Goal: Contribute content: Contribute content

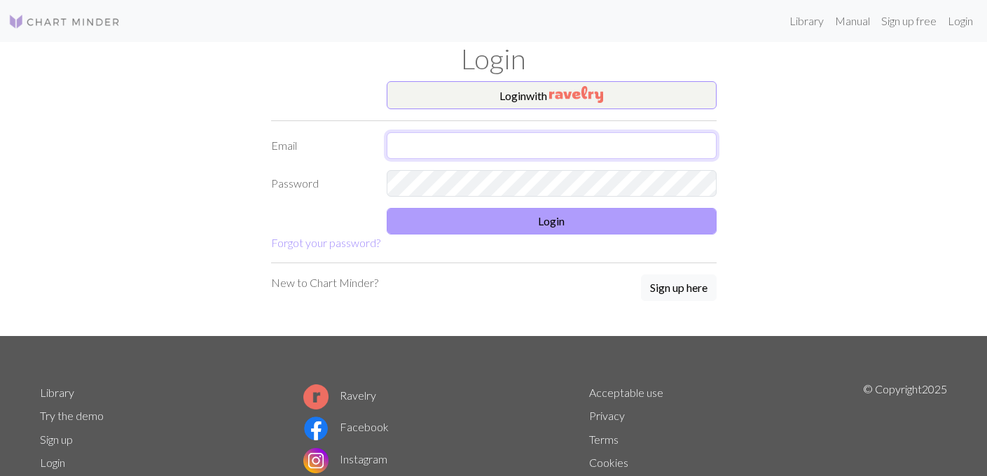
type input "emma.smithies1@icloud.com"
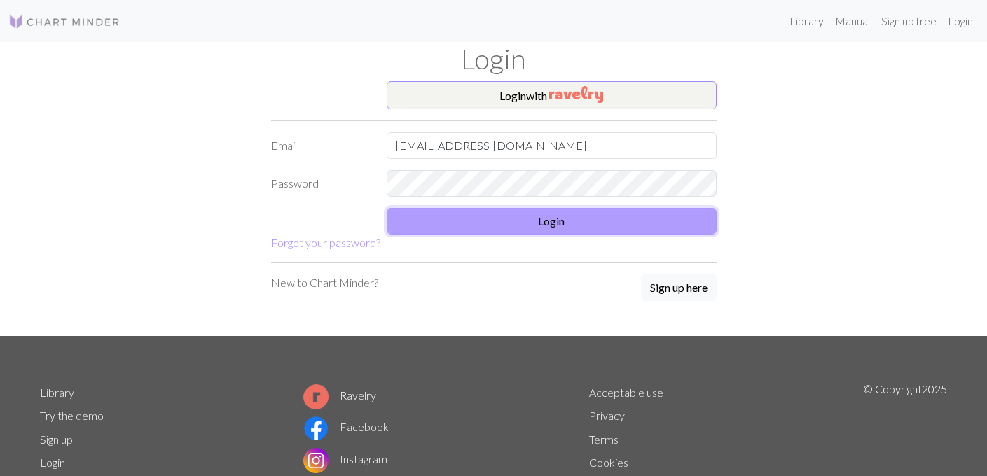
click at [546, 233] on button "Login" at bounding box center [552, 221] width 330 height 27
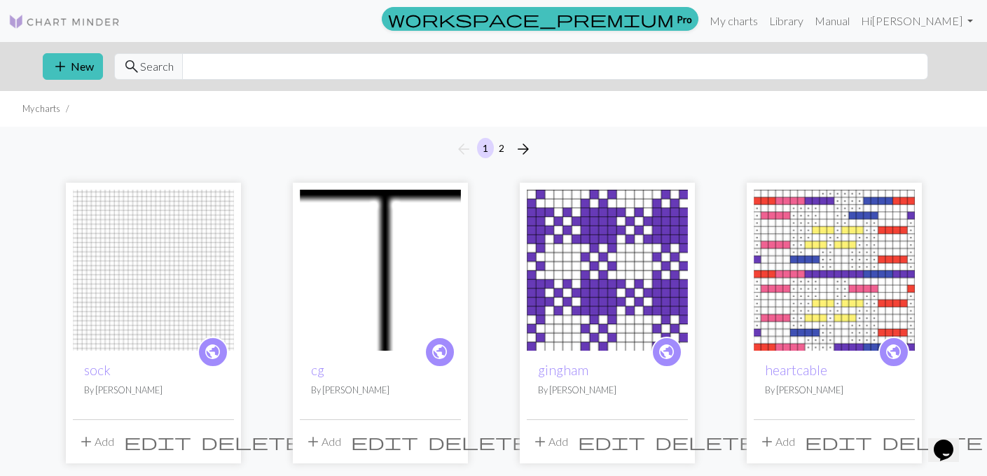
click at [57, 23] on img at bounding box center [64, 21] width 112 height 17
click at [275, 62] on input "text" at bounding box center [555, 66] width 746 height 27
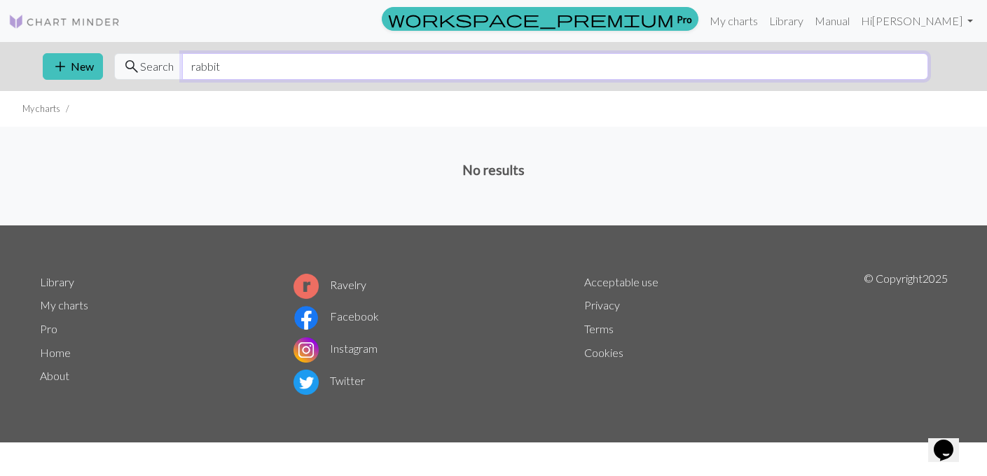
type input "rabbit"
click at [58, 355] on link "Home" at bounding box center [55, 352] width 31 height 13
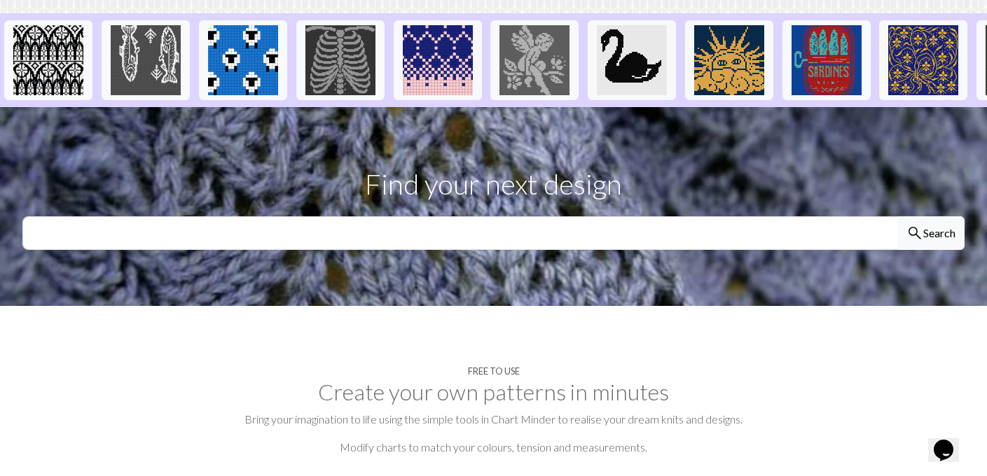
scroll to position [317, 0]
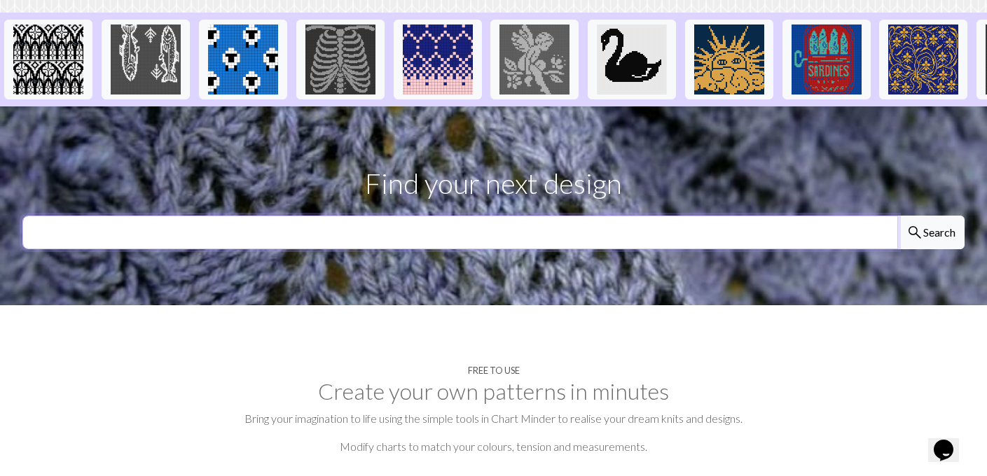
click at [229, 240] on input "text" at bounding box center [460, 233] width 876 height 34
type input "r"
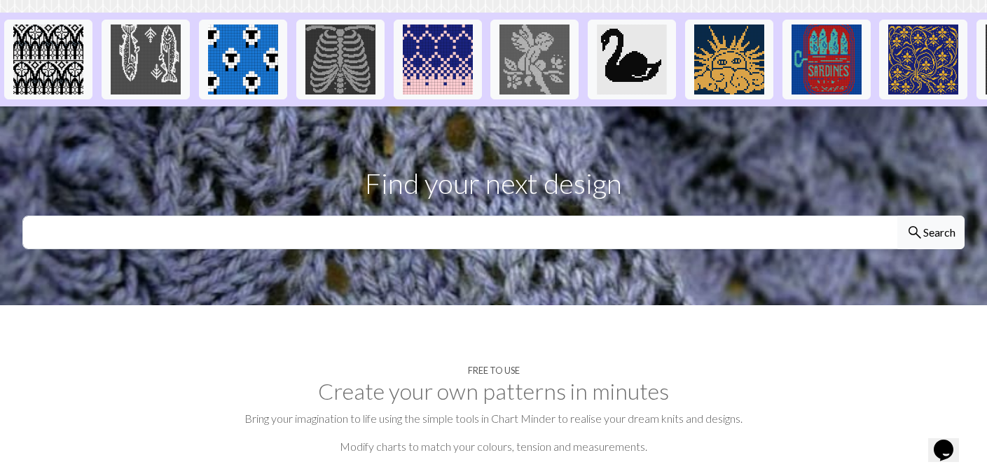
click at [92, 336] on section "Free to use Create your own patterns in minutes Bring your imagination to life …" at bounding box center [493, 413] width 987 height 217
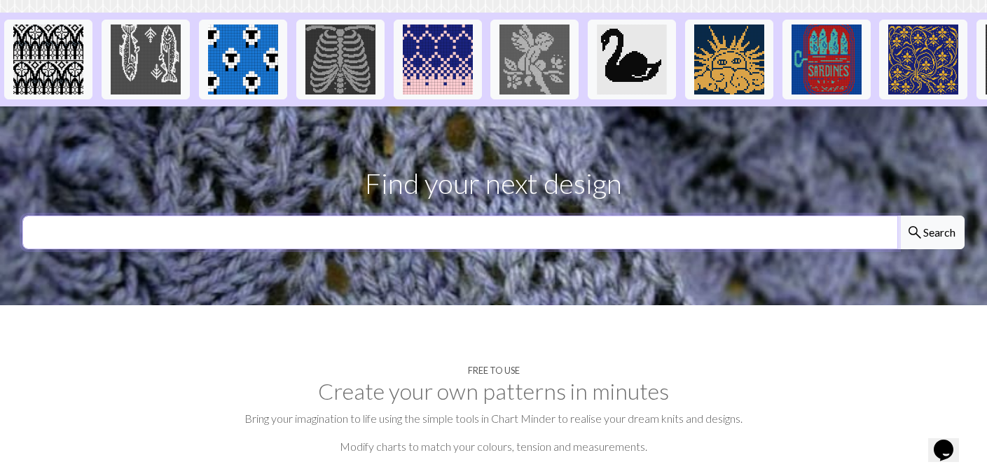
click at [99, 233] on input "text" at bounding box center [460, 233] width 876 height 34
type input "rabbit"
click at [898, 216] on button "search Search" at bounding box center [931, 233] width 67 height 34
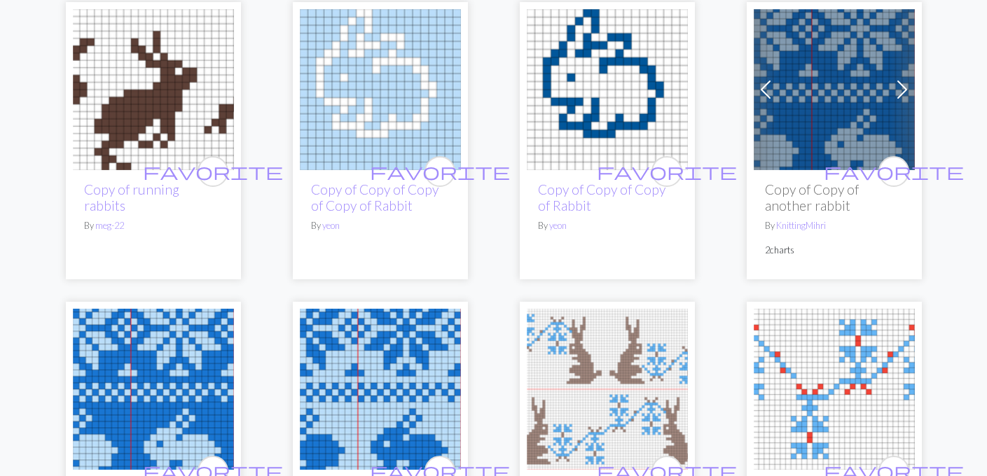
scroll to position [772, 0]
click at [156, 193] on link "Copy of running rabbits" at bounding box center [131, 198] width 95 height 32
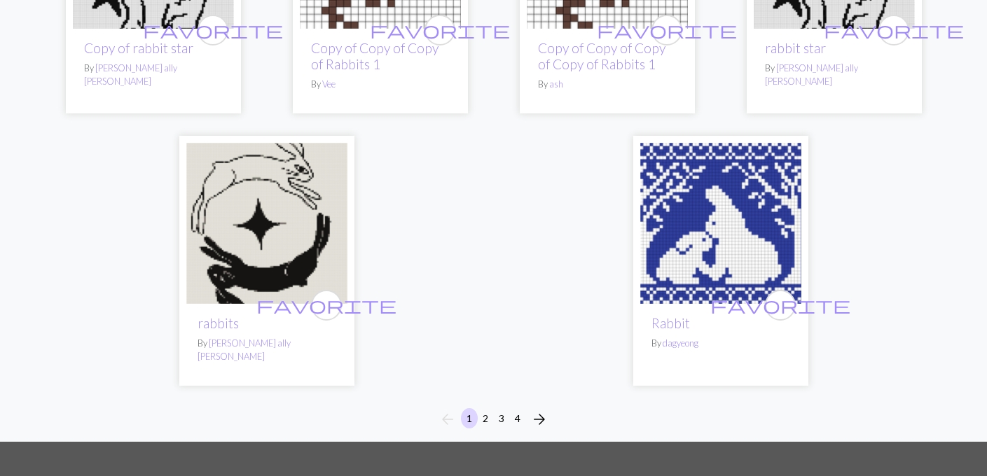
scroll to position [3458, 0]
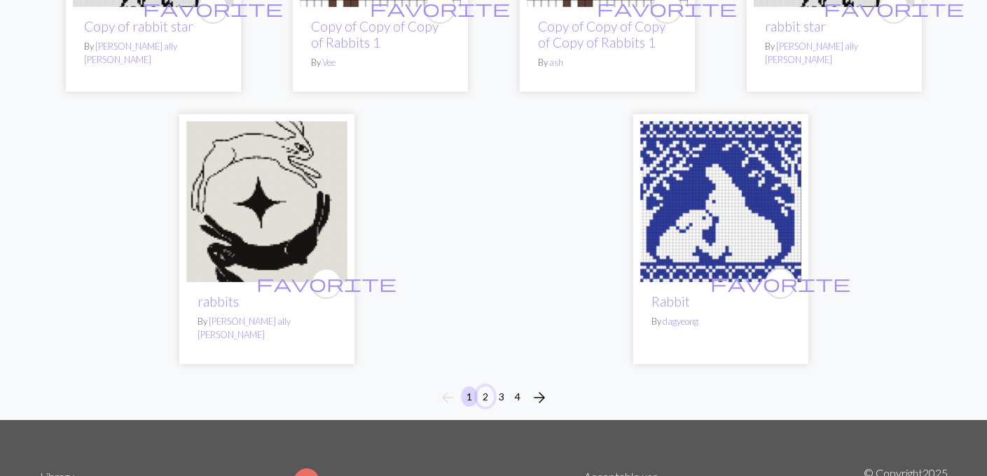
click at [484, 388] on button "2" at bounding box center [485, 397] width 17 height 20
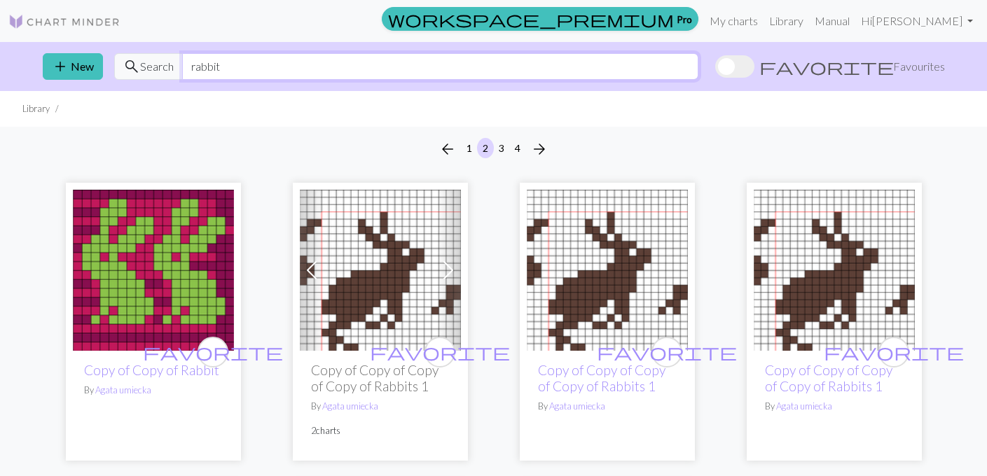
click at [240, 54] on input "rabbit" at bounding box center [440, 66] width 516 height 27
type input "jumping rabbit"
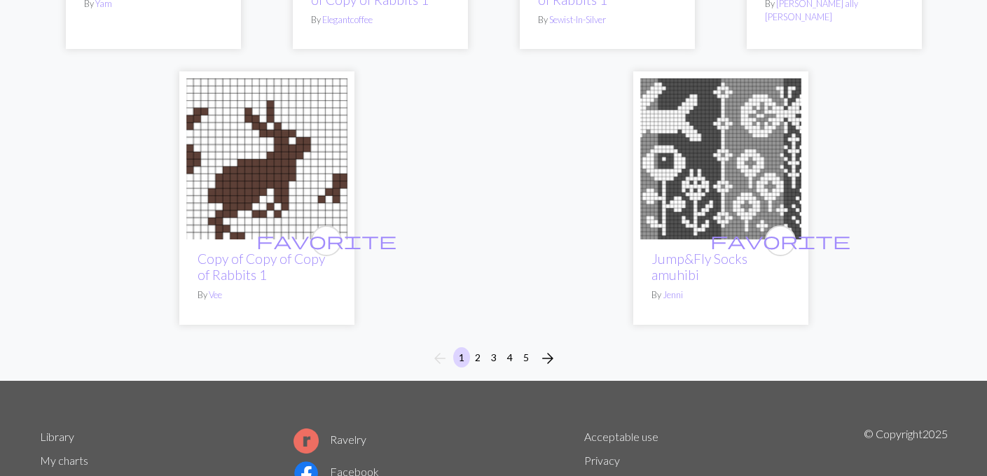
scroll to position [3626, 0]
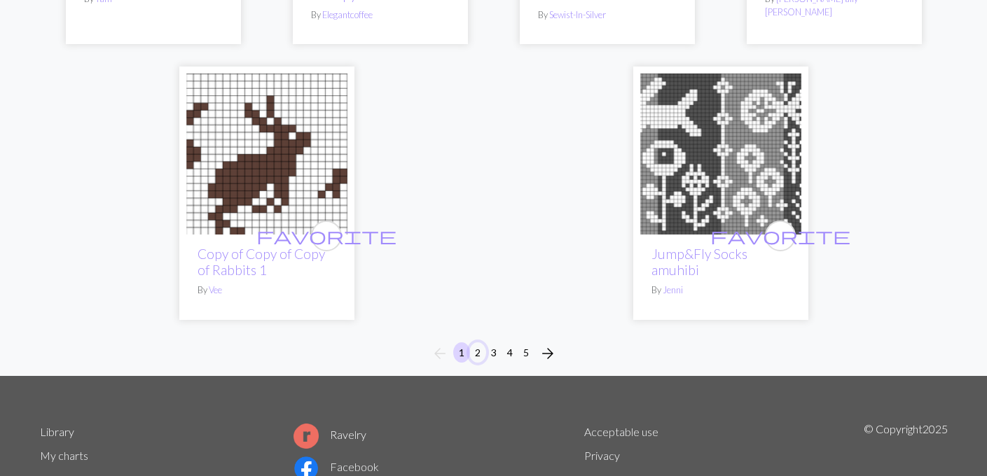
click at [480, 357] on button "2" at bounding box center [477, 353] width 17 height 20
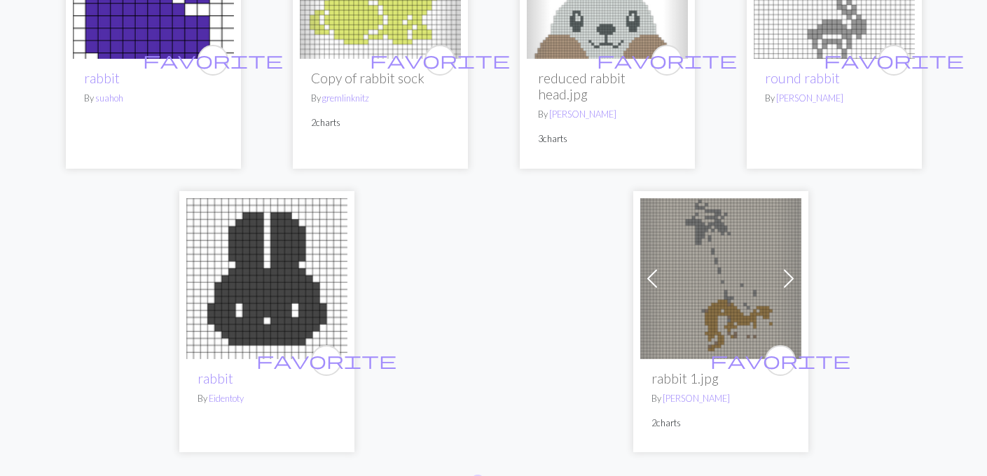
scroll to position [3633, 0]
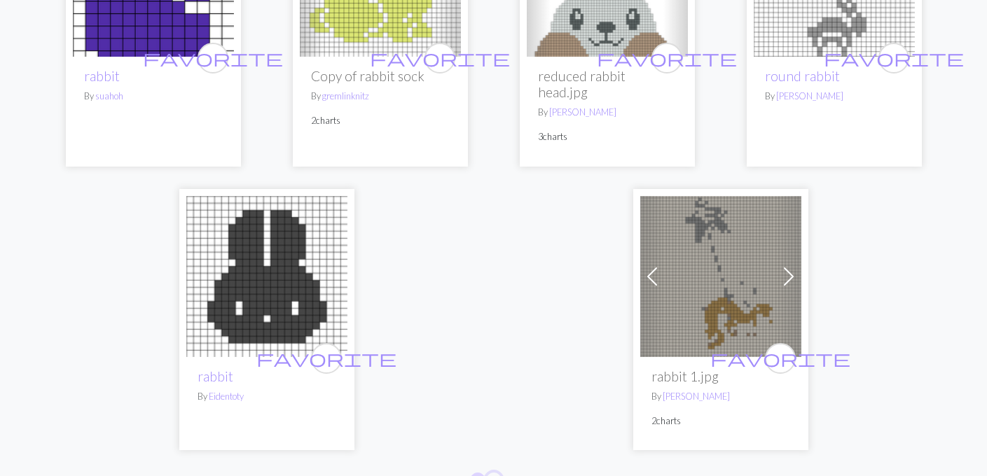
click at [493, 473] on button "3" at bounding box center [494, 483] width 17 height 20
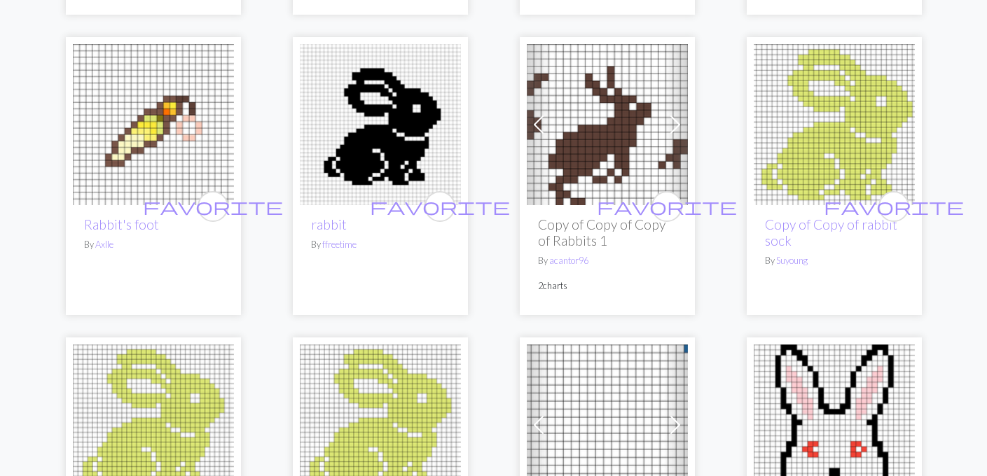
scroll to position [1033, 0]
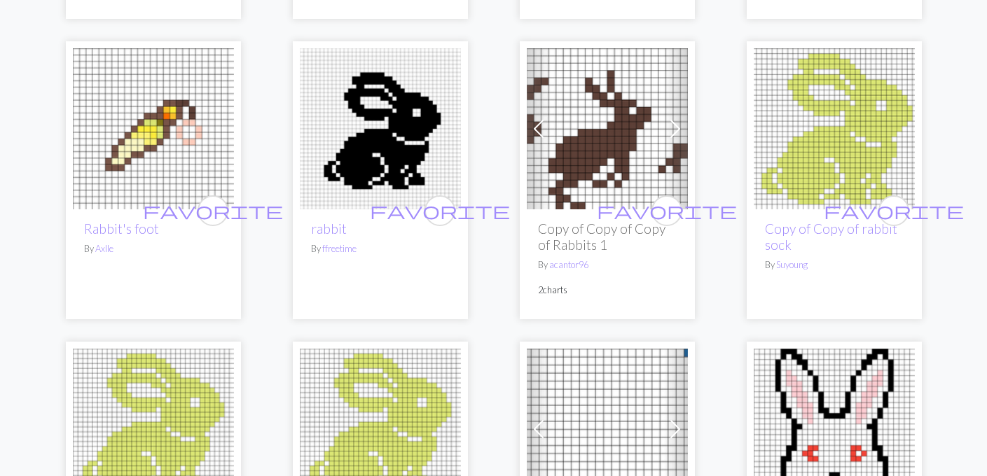
click at [581, 228] on h2 "Copy of Copy of Copy of Rabbits 1" at bounding box center [607, 237] width 139 height 32
click at [569, 209] on div "favorite Copy of Copy of Copy of Rabbits 1 By acantor96 2 charts" at bounding box center [607, 263] width 161 height 109
click at [569, 161] on img at bounding box center [607, 128] width 161 height 161
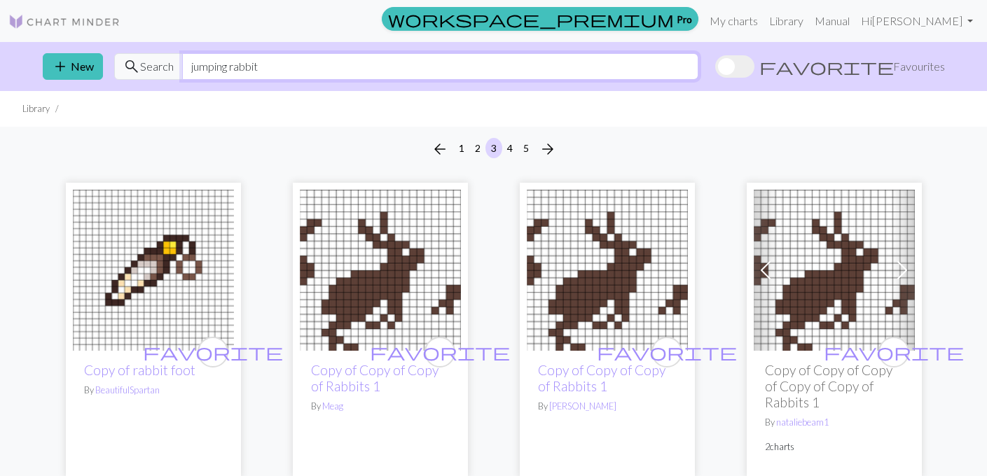
click at [301, 64] on input "jumping rabbit" at bounding box center [440, 66] width 516 height 27
type input "j"
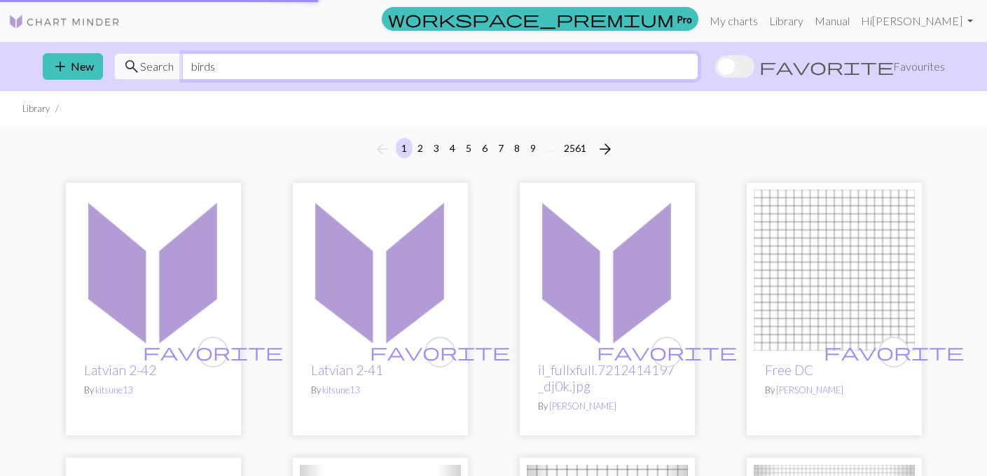
type input "birds"
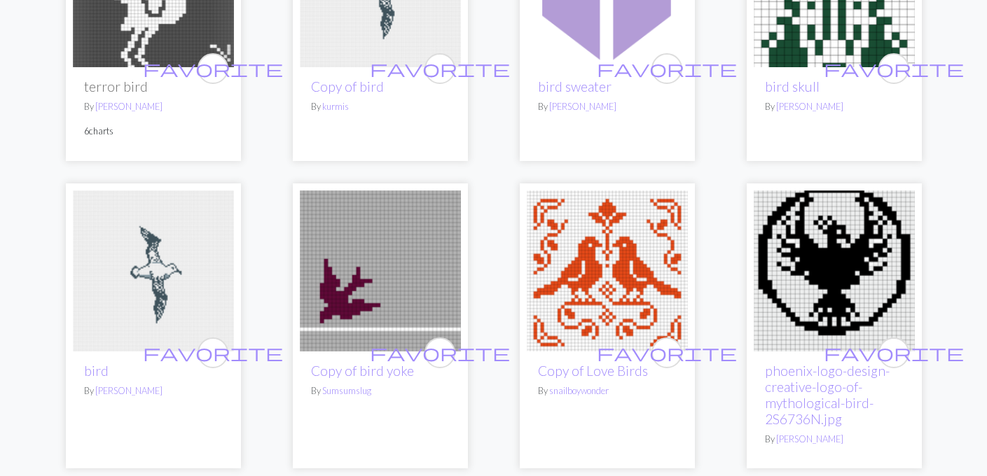
scroll to position [899, 0]
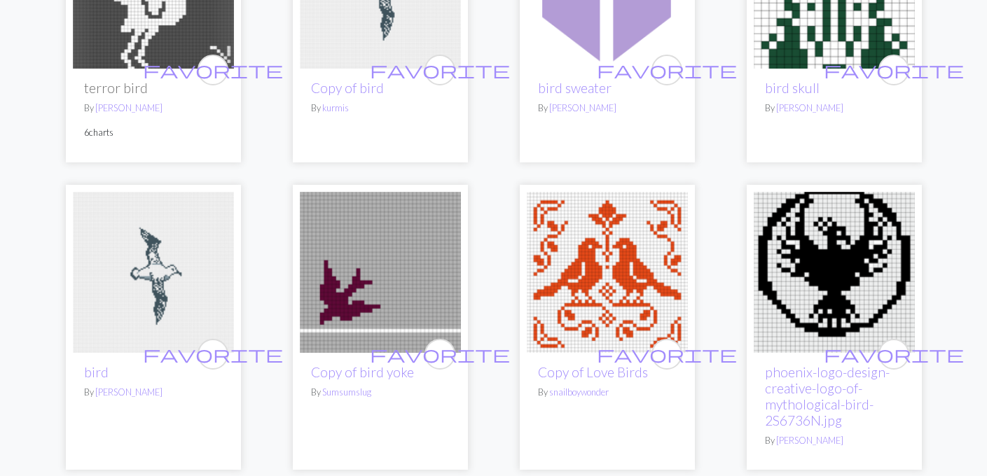
click at [417, 310] on img at bounding box center [380, 272] width 161 height 161
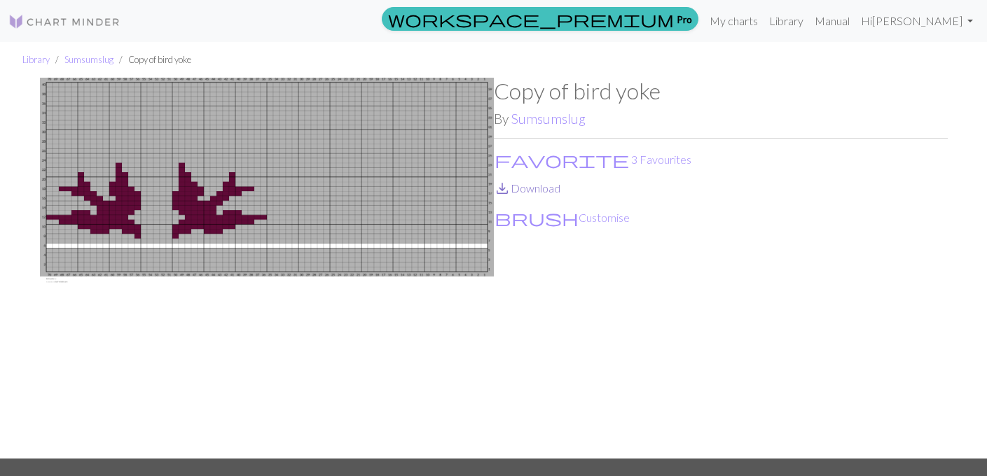
click at [516, 192] on link "save_alt Download" at bounding box center [527, 187] width 67 height 13
click at [549, 216] on button "brush Customise" at bounding box center [562, 218] width 137 height 18
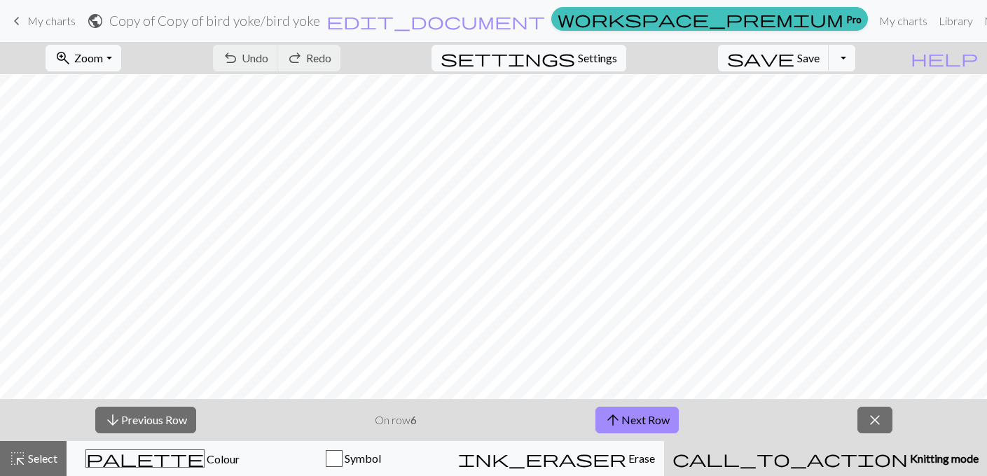
scroll to position [69, 0]
click at [870, 426] on span "close" at bounding box center [875, 421] width 17 height 20
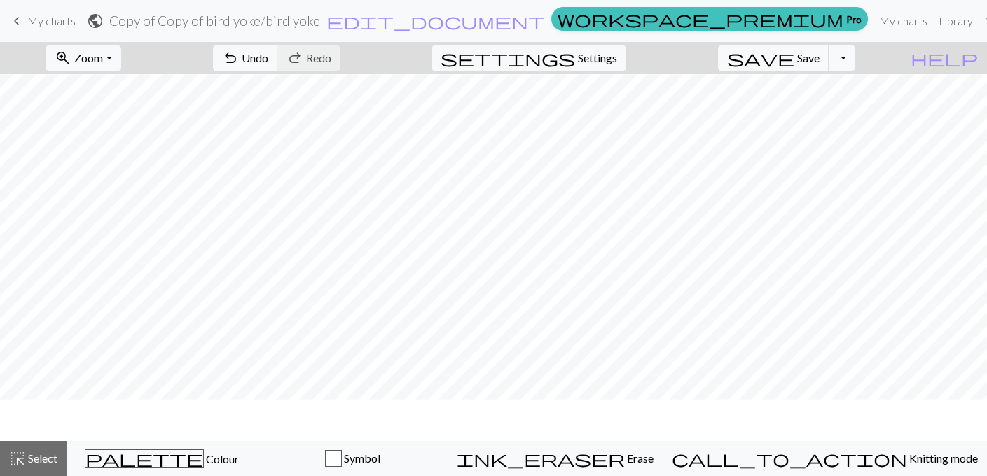
scroll to position [27, 0]
click at [36, 452] on span "Select" at bounding box center [42, 458] width 32 height 13
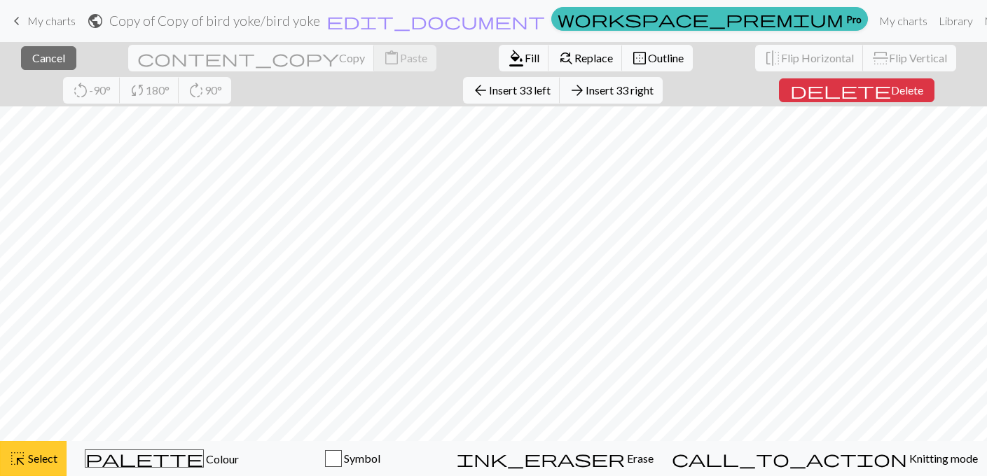
click at [526, 99] on div "close Cancel content_copy Copy content_paste Paste format_color_fill Fill find_…" at bounding box center [493, 259] width 987 height 434
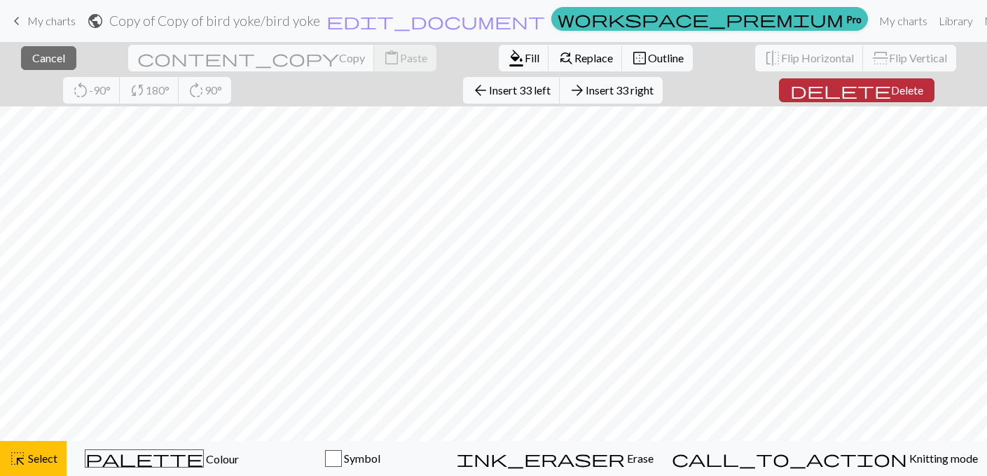
click at [891, 88] on span "Delete" at bounding box center [907, 89] width 32 height 13
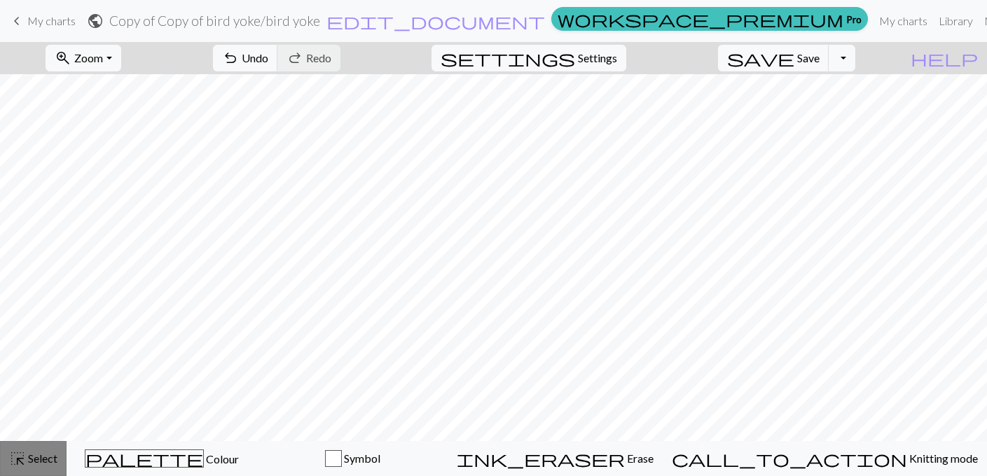
click at [49, 451] on div "highlight_alt Select Select" at bounding box center [33, 459] width 48 height 17
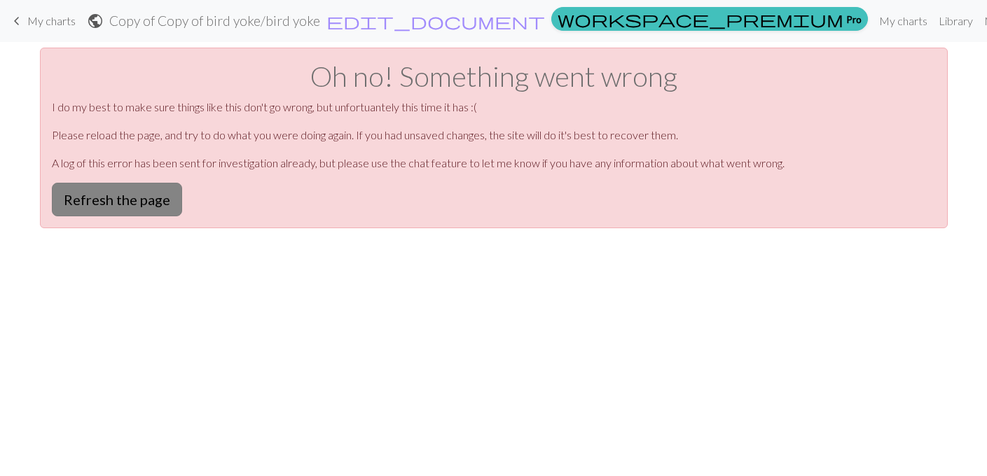
click at [146, 184] on button "Refresh the page" at bounding box center [117, 200] width 130 height 34
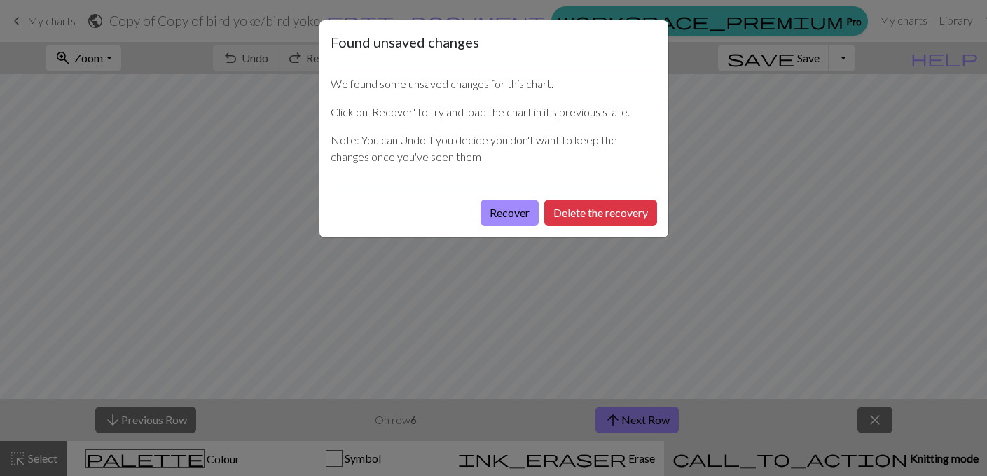
click at [511, 228] on div "Recover Delete the recovery" at bounding box center [493, 213] width 349 height 50
click at [513, 203] on button "Recover" at bounding box center [510, 213] width 58 height 27
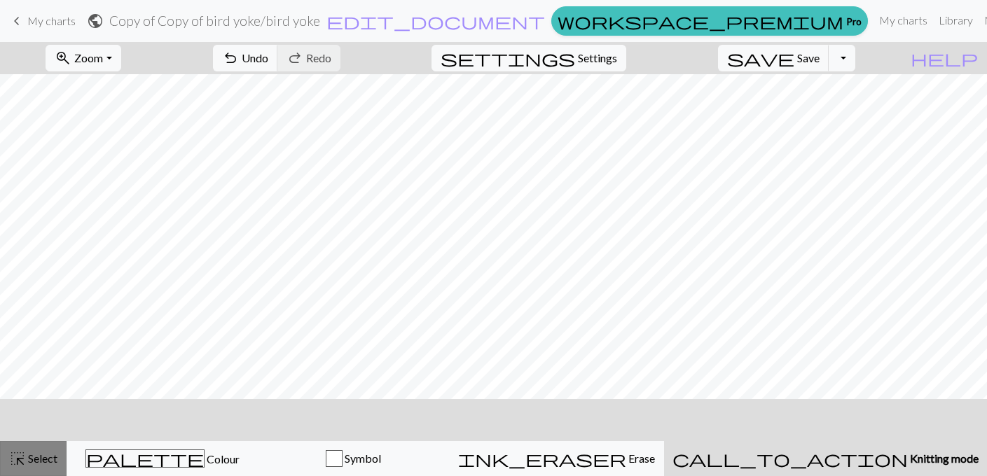
click at [27, 458] on span "Select" at bounding box center [42, 458] width 32 height 13
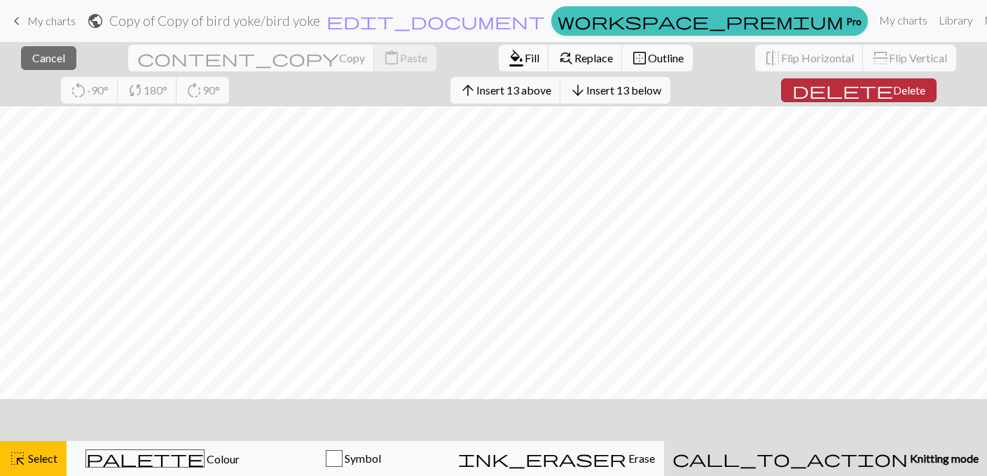
click at [792, 94] on span "delete" at bounding box center [842, 91] width 101 height 20
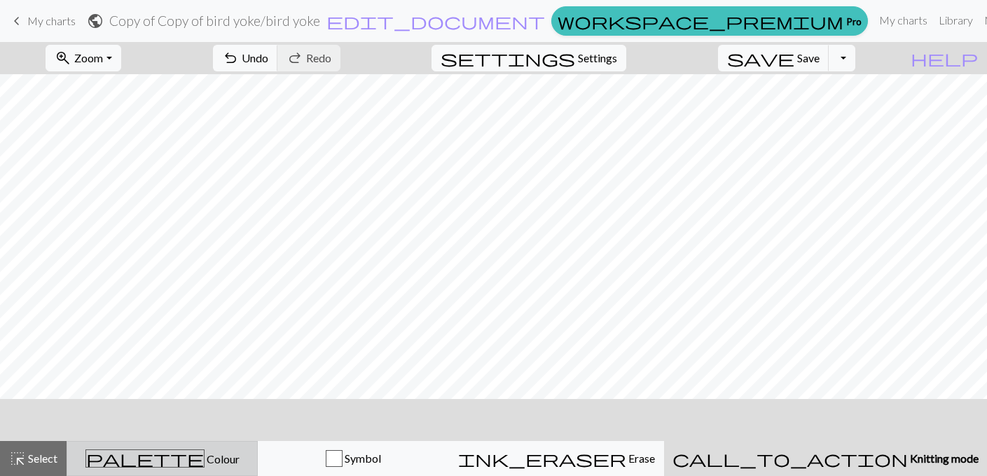
click at [205, 461] on span "Colour" at bounding box center [222, 459] width 35 height 13
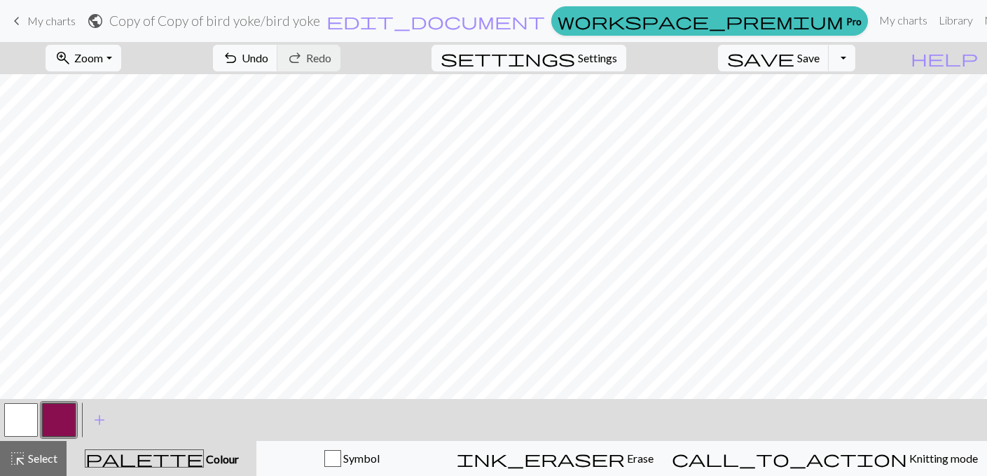
click at [23, 420] on button "button" at bounding box center [21, 421] width 34 height 34
click at [24, 458] on span "highlight_alt" at bounding box center [17, 459] width 17 height 20
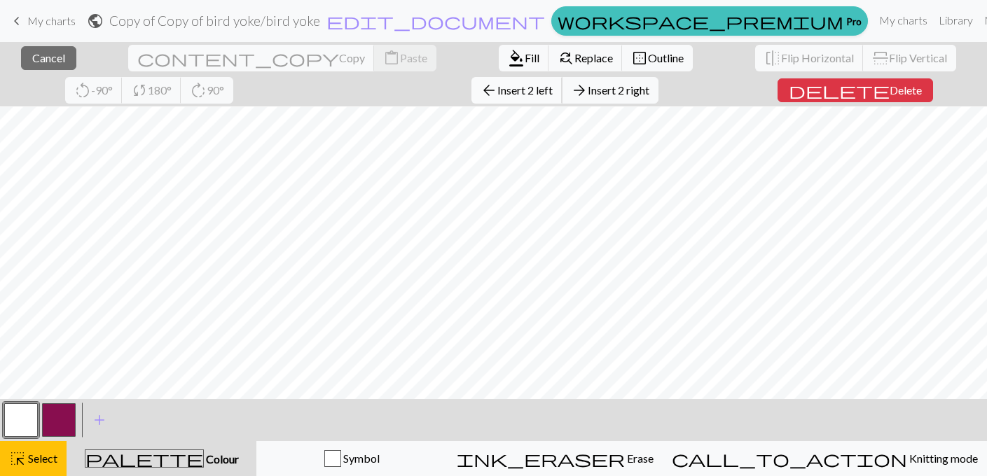
click at [497, 90] on span "Insert 2 left" at bounding box center [524, 89] width 55 height 13
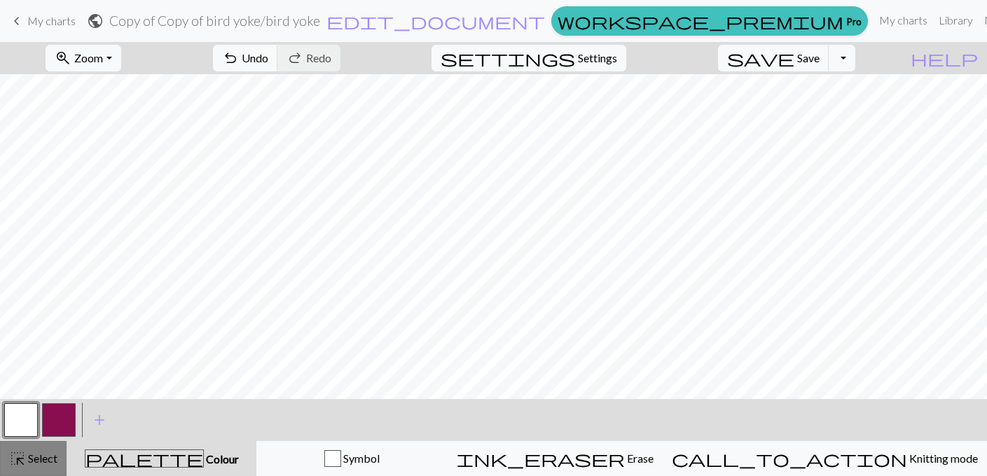
click at [23, 450] on span "highlight_alt" at bounding box center [17, 459] width 17 height 20
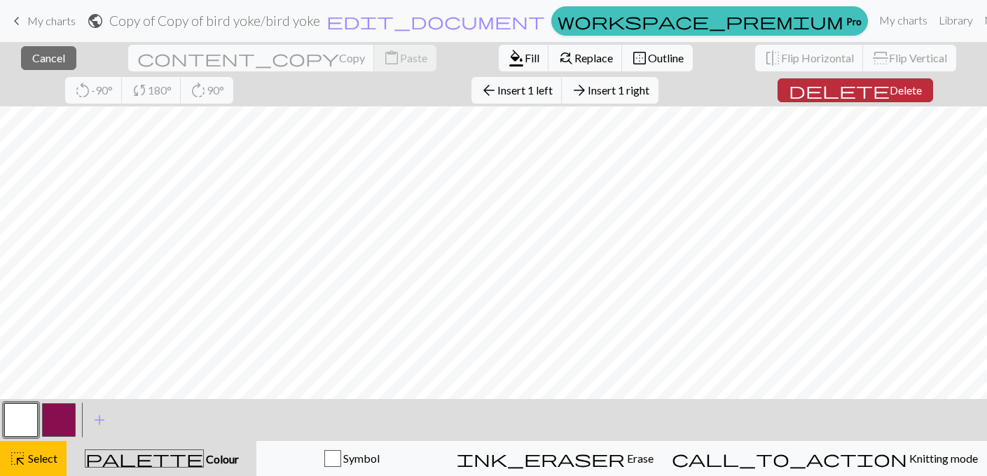
click at [890, 90] on span "Delete" at bounding box center [906, 89] width 32 height 13
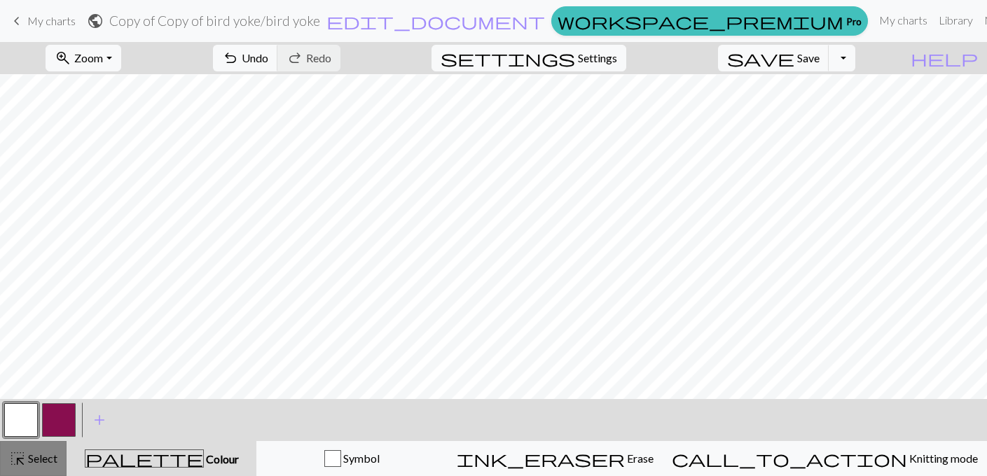
click at [45, 455] on span "Select" at bounding box center [42, 458] width 32 height 13
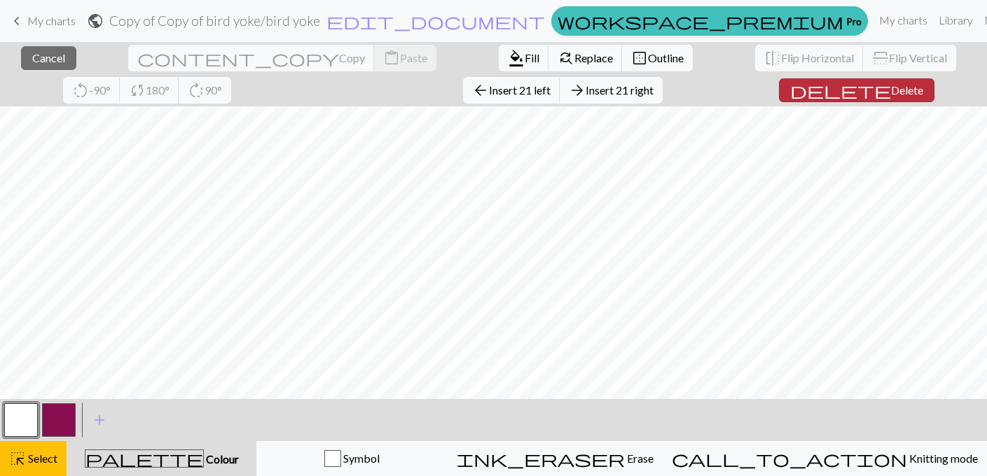
click at [790, 97] on button "delete Delete" at bounding box center [857, 90] width 156 height 24
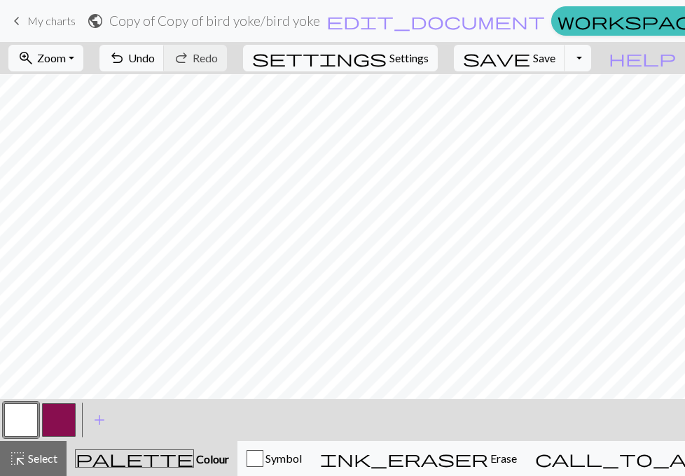
click at [31, 427] on button "button" at bounding box center [21, 421] width 34 height 34
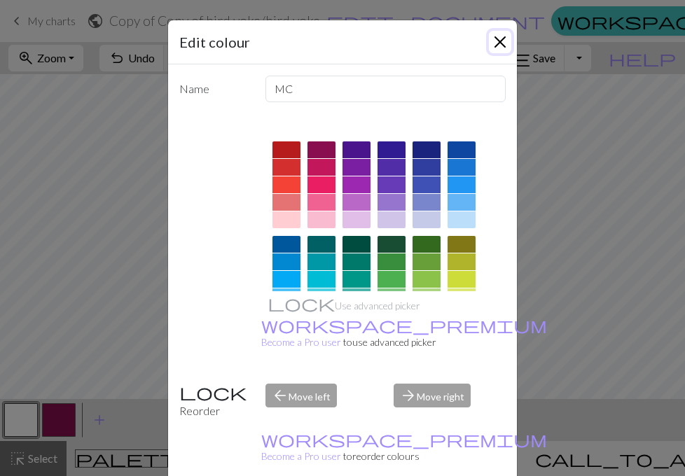
click at [501, 42] on button "Close" at bounding box center [500, 42] width 22 height 22
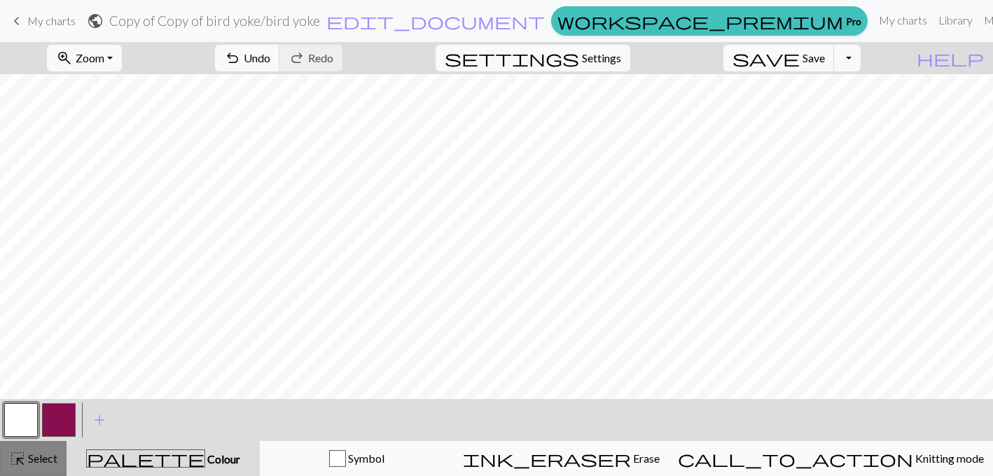
click at [57, 459] on span "Select" at bounding box center [42, 458] width 32 height 13
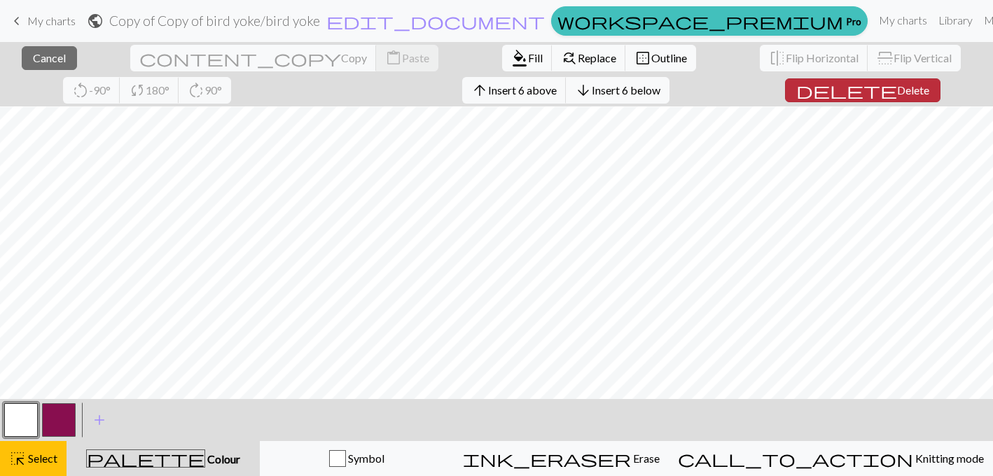
click at [898, 92] on span "Delete" at bounding box center [914, 89] width 32 height 13
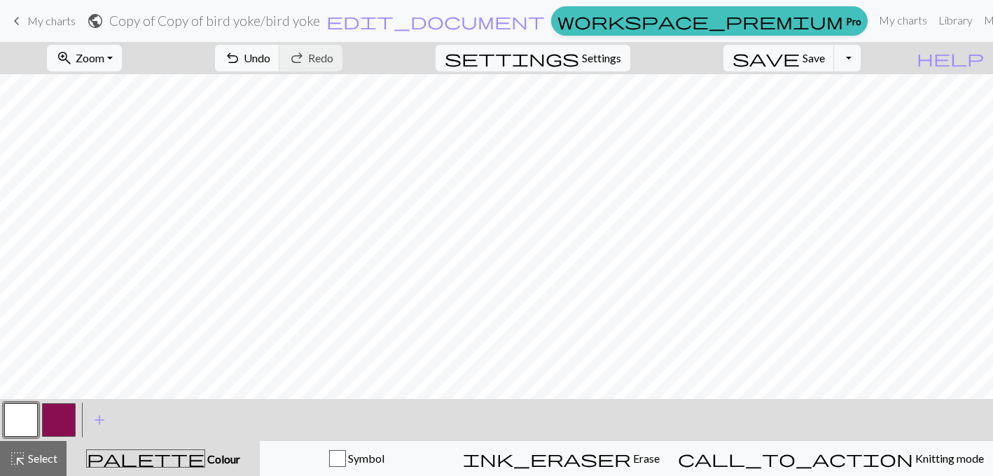
drag, startPoint x: 24, startPoint y: 455, endPoint x: 39, endPoint y: 440, distance: 21.3
click at [24, 455] on span "highlight_alt" at bounding box center [17, 459] width 17 height 20
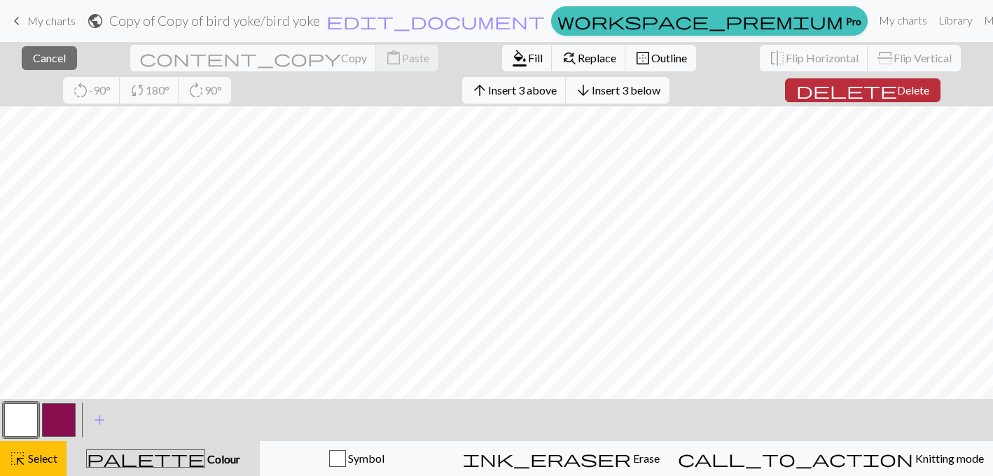
click at [898, 88] on span "Delete" at bounding box center [914, 89] width 32 height 13
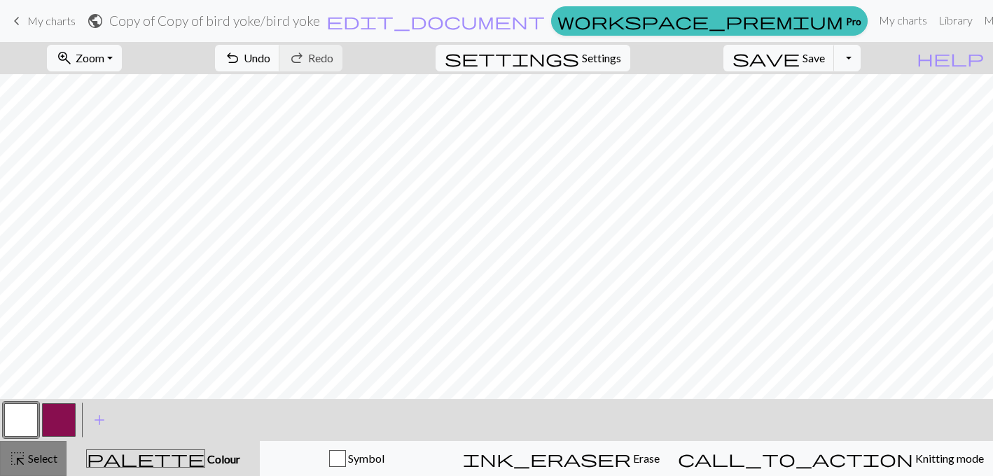
click at [55, 452] on span "Select" at bounding box center [42, 458] width 32 height 13
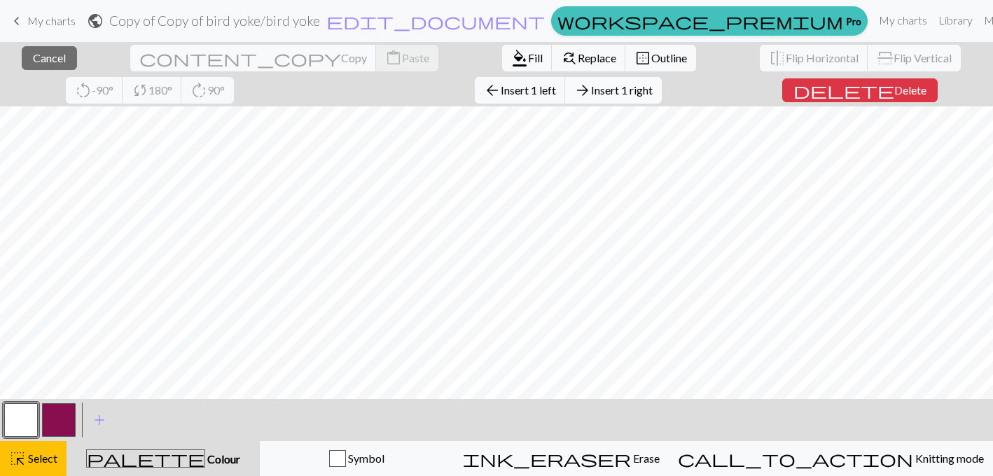
click at [591, 87] on span "Insert 1 right" at bounding box center [622, 89] width 62 height 13
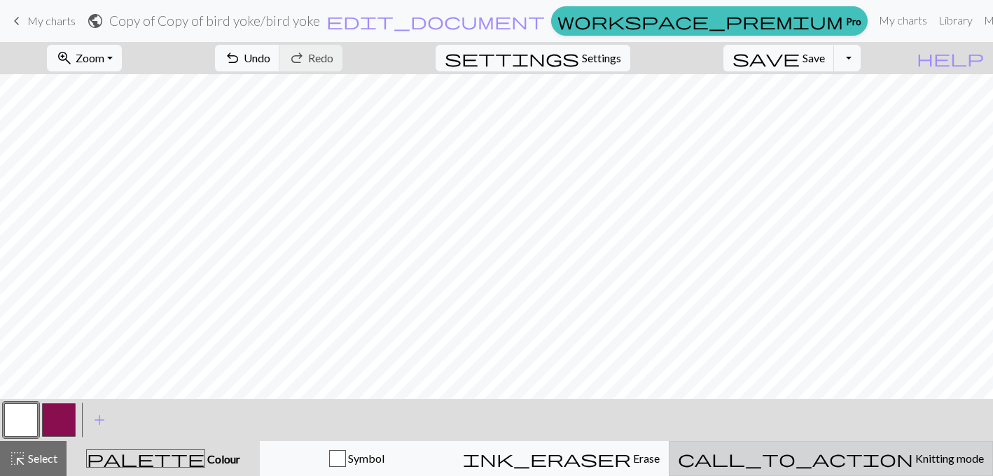
click at [914, 459] on span "Knitting mode" at bounding box center [949, 458] width 71 height 13
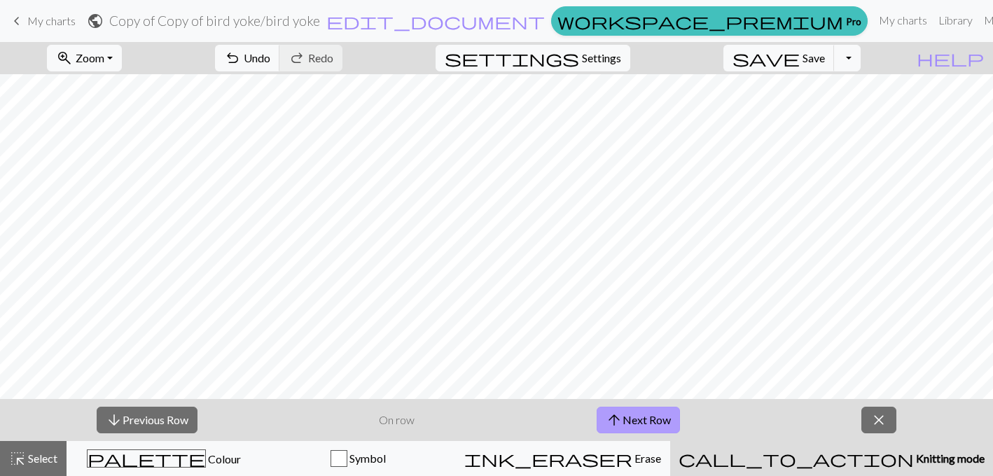
click at [626, 425] on button "arrow_upward Next Row" at bounding box center [638, 420] width 83 height 27
click at [135, 413] on button "arrow_downward Previous Row" at bounding box center [147, 420] width 101 height 27
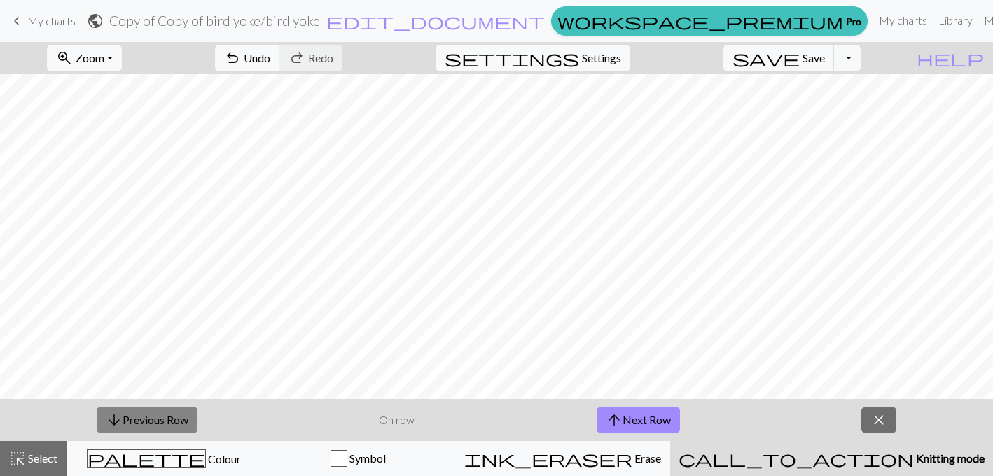
click at [135, 413] on button "arrow_downward Previous Row" at bounding box center [147, 420] width 101 height 27
click at [896, 422] on button "close" at bounding box center [879, 420] width 35 height 27
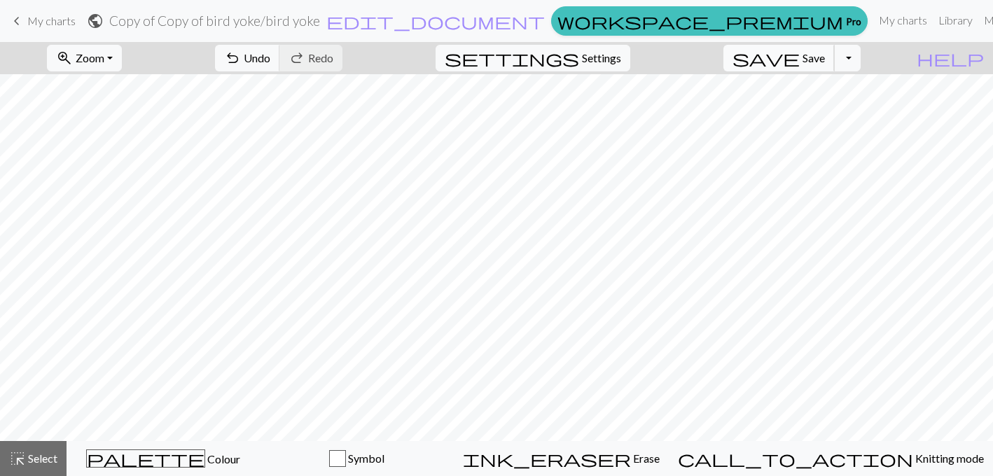
click at [800, 56] on span "save" at bounding box center [766, 58] width 67 height 20
click at [933, 24] on link "Library" at bounding box center [956, 20] width 46 height 28
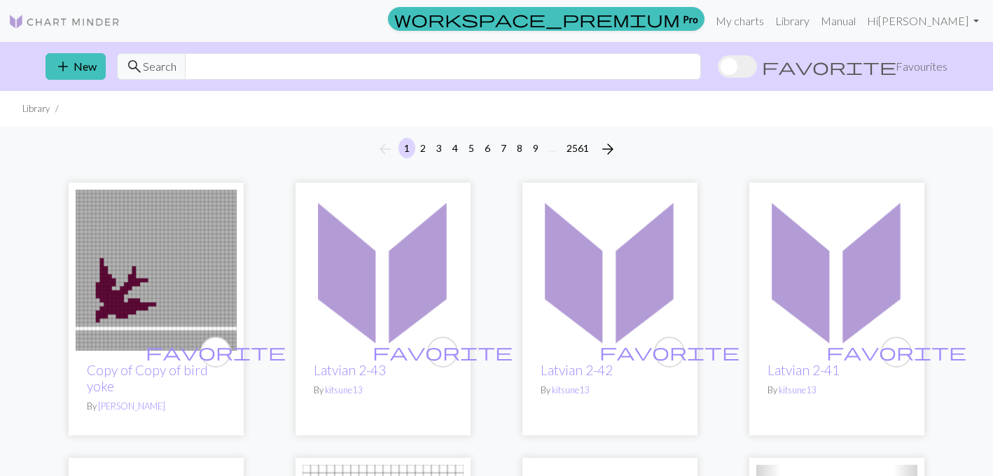
click at [115, 378] on h2 "Copy of Copy of bird yoke" at bounding box center [156, 378] width 139 height 32
click at [121, 369] on link "Copy of Copy of bird yoke" at bounding box center [147, 378] width 121 height 32
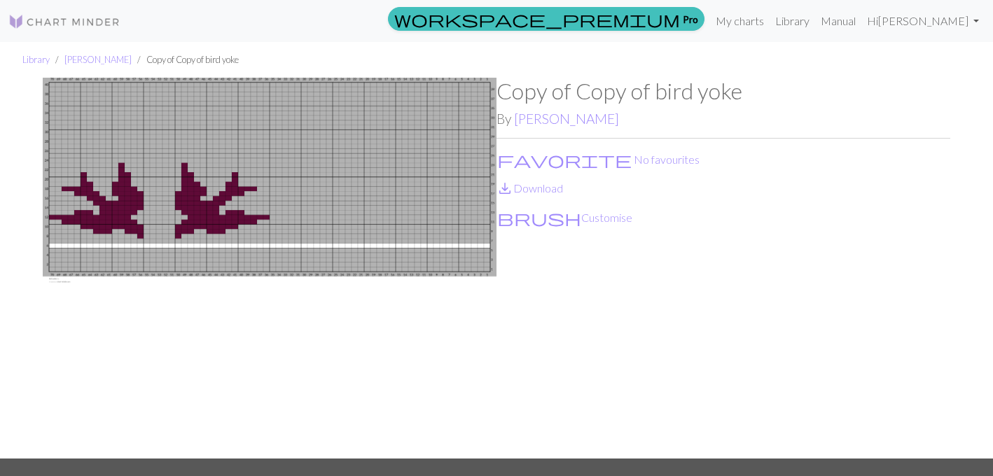
click at [250, 154] on img at bounding box center [270, 268] width 454 height 381
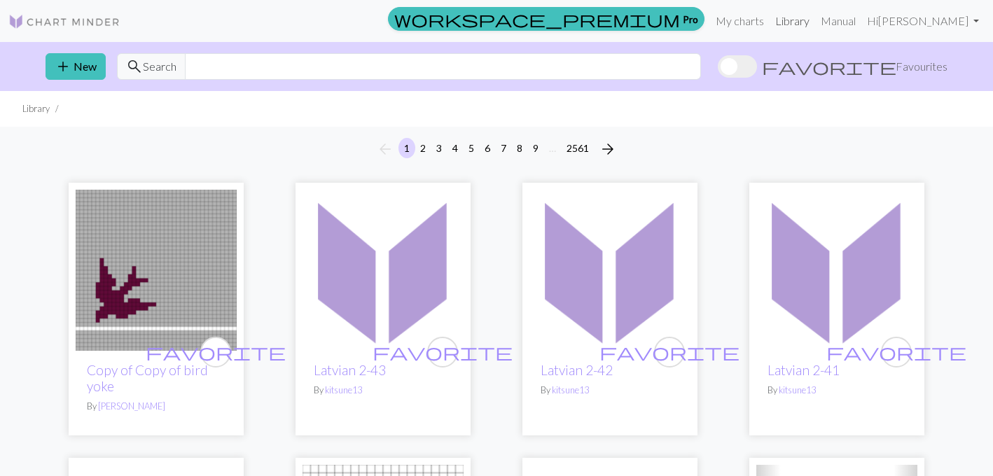
click at [816, 21] on link "Library" at bounding box center [793, 21] width 46 height 28
click at [761, 18] on link "My charts" at bounding box center [740, 21] width 60 height 28
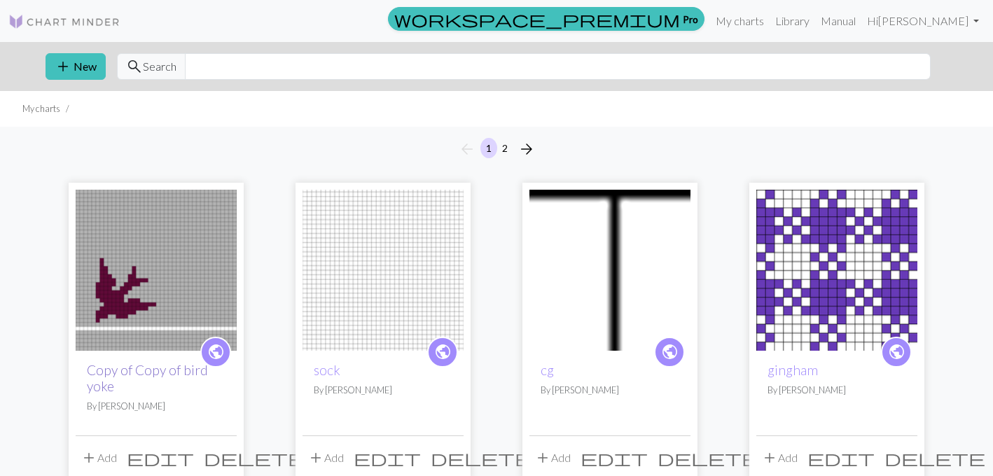
click at [105, 382] on link "Copy of Copy of bird yoke" at bounding box center [147, 378] width 121 height 32
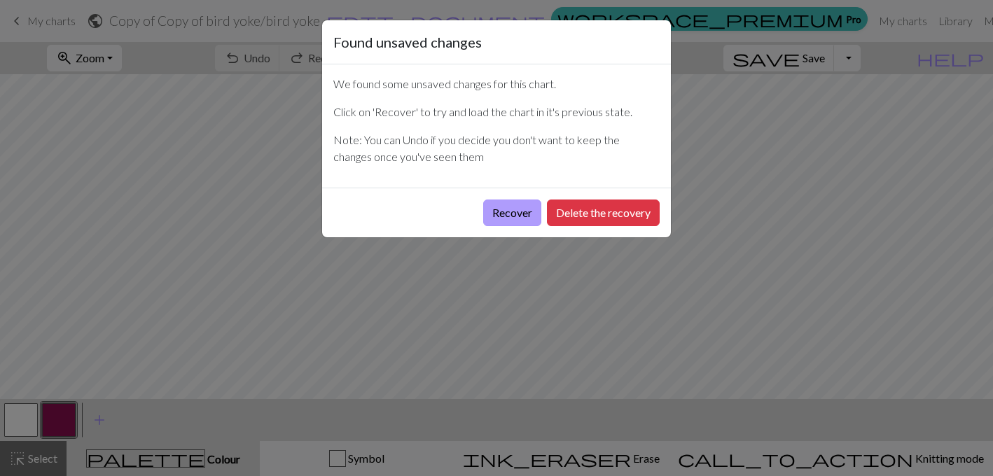
click at [525, 215] on button "Recover" at bounding box center [512, 213] width 58 height 27
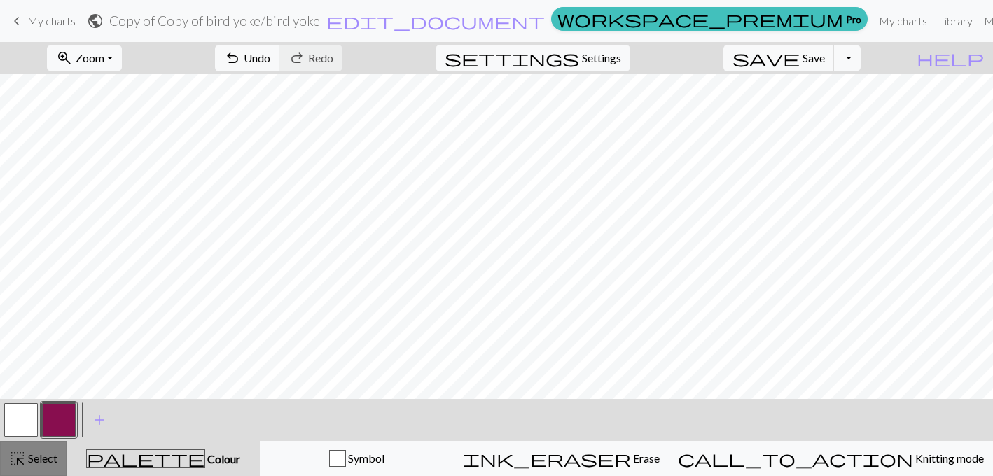
click at [50, 452] on span "Select" at bounding box center [42, 458] width 32 height 13
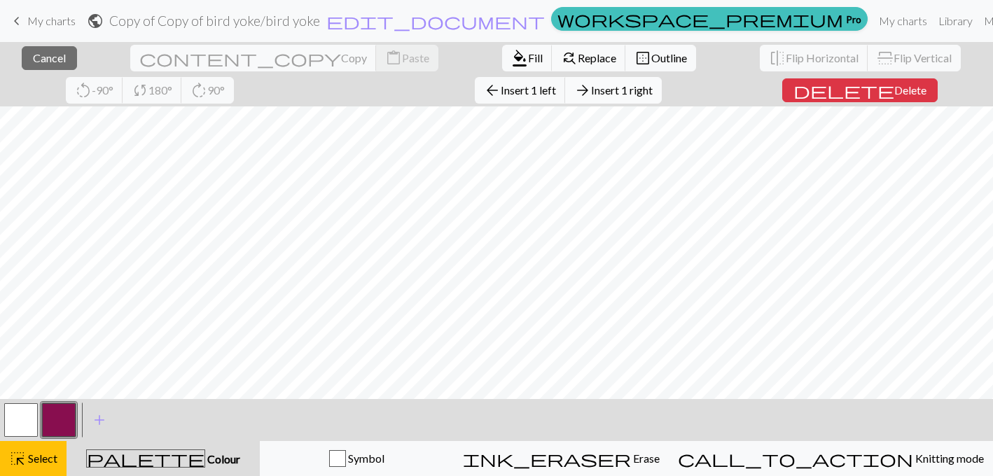
click at [591, 94] on span "Insert 1 right" at bounding box center [622, 89] width 62 height 13
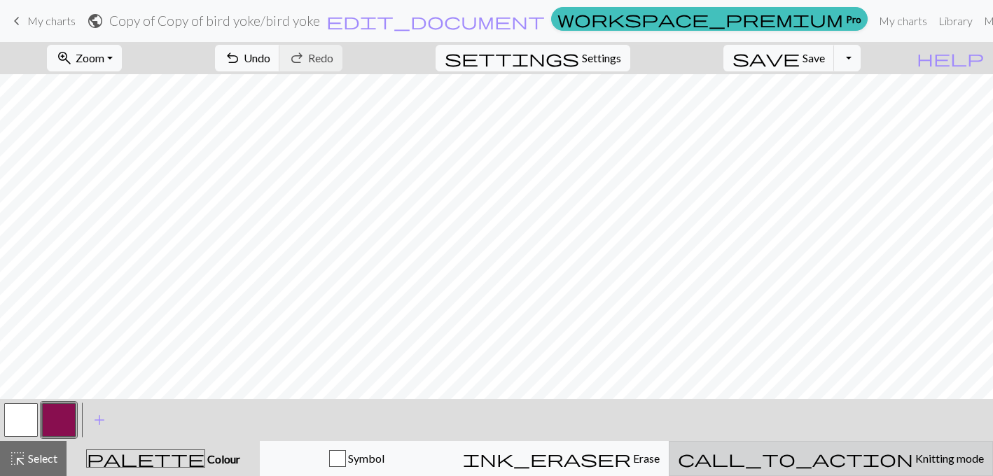
click at [840, 462] on span "call_to_action" at bounding box center [795, 459] width 235 height 20
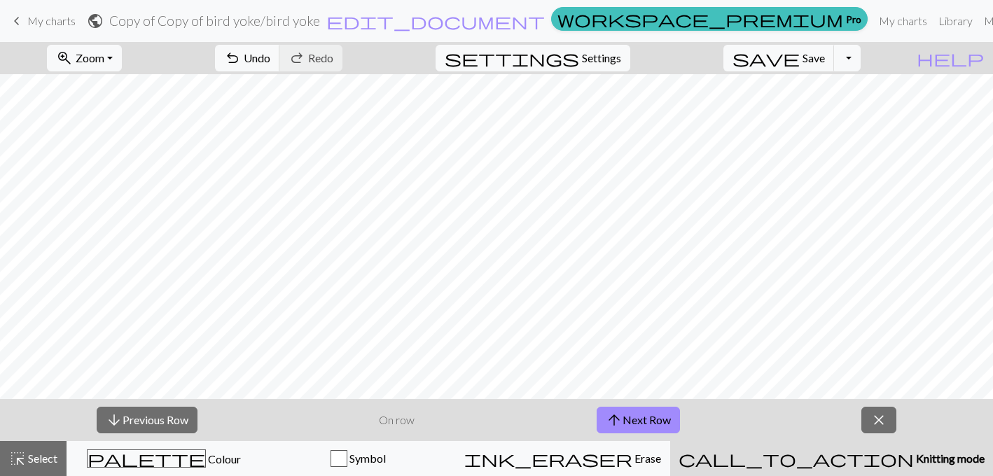
click at [638, 406] on div "arrow_downward Previous Row On row arrow_upward Next Row close" at bounding box center [496, 420] width 993 height 42
click at [636, 414] on button "arrow_upward Next Row" at bounding box center [638, 420] width 83 height 27
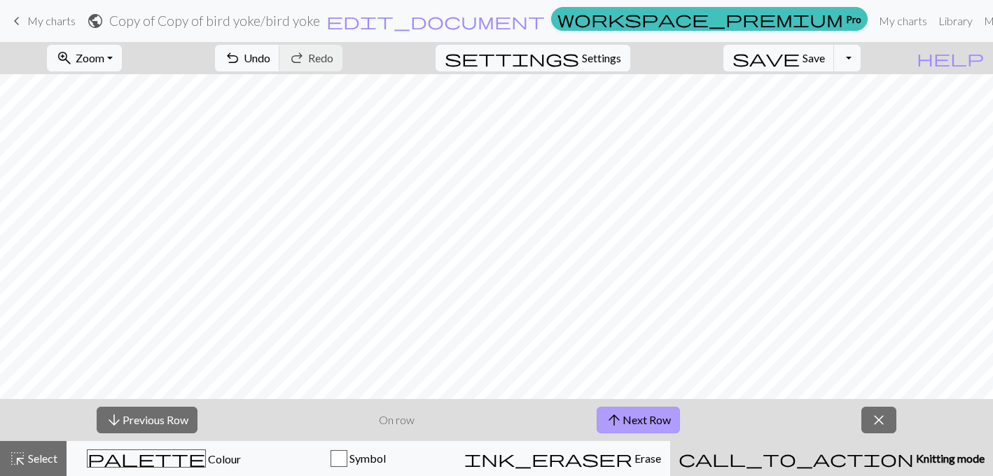
click at [636, 414] on button "arrow_upward Next Row" at bounding box center [638, 420] width 83 height 27
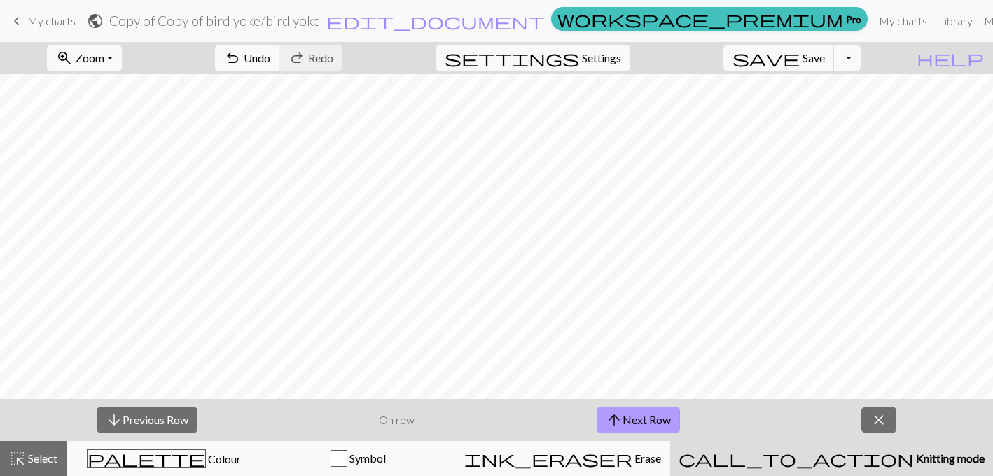
click at [636, 414] on button "arrow_upward Next Row" at bounding box center [638, 420] width 83 height 27
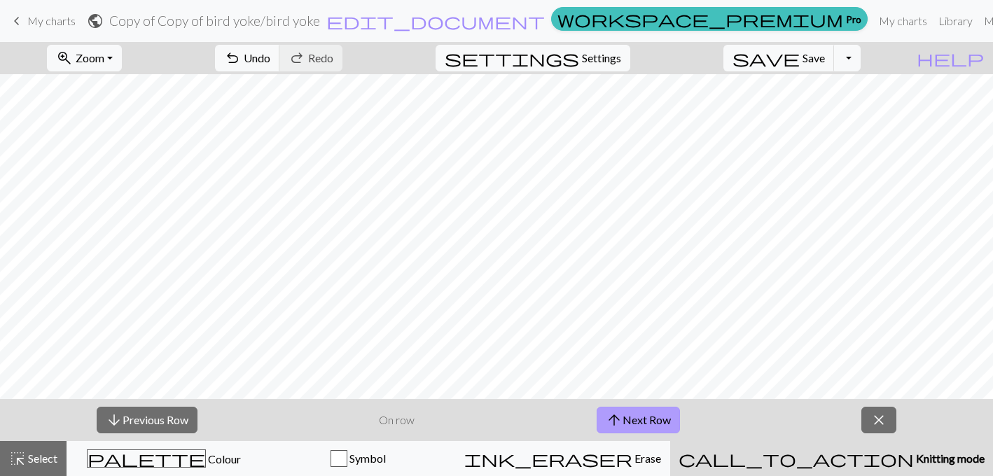
click at [636, 414] on button "arrow_upward Next Row" at bounding box center [638, 420] width 83 height 27
click at [877, 418] on span "close" at bounding box center [880, 421] width 17 height 20
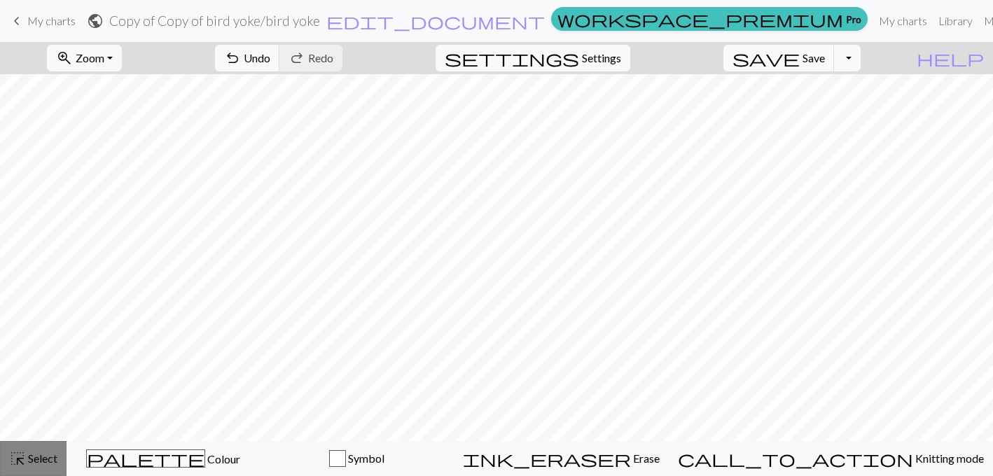
click at [46, 447] on button "highlight_alt Select Select" at bounding box center [33, 458] width 67 height 35
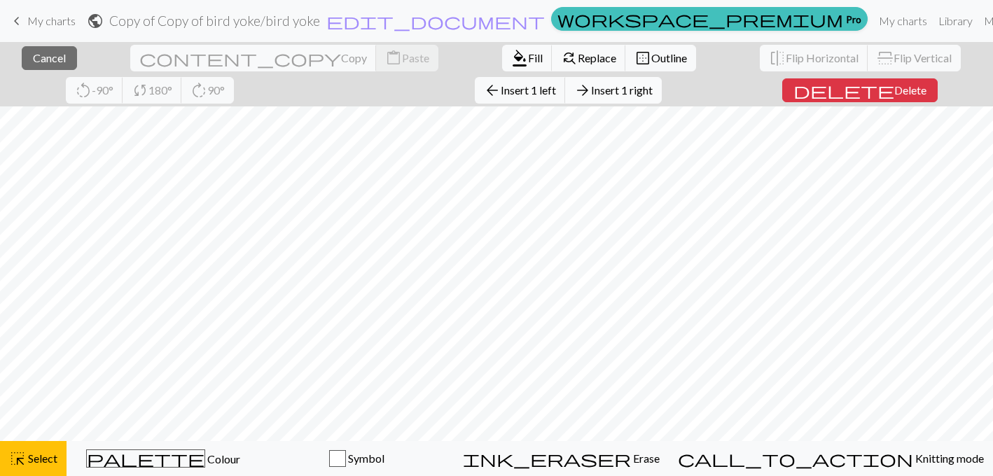
click at [591, 85] on span "Insert 1 right" at bounding box center [622, 89] width 62 height 13
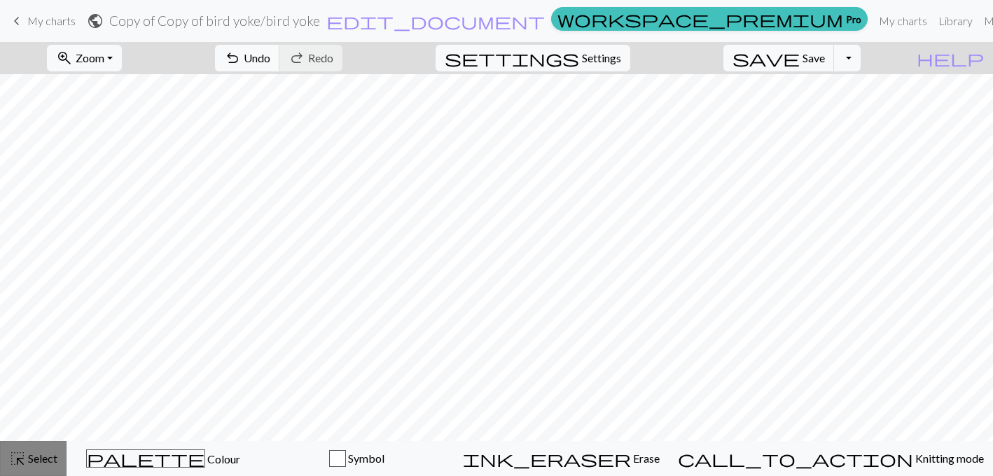
click at [43, 460] on span "Select" at bounding box center [42, 458] width 32 height 13
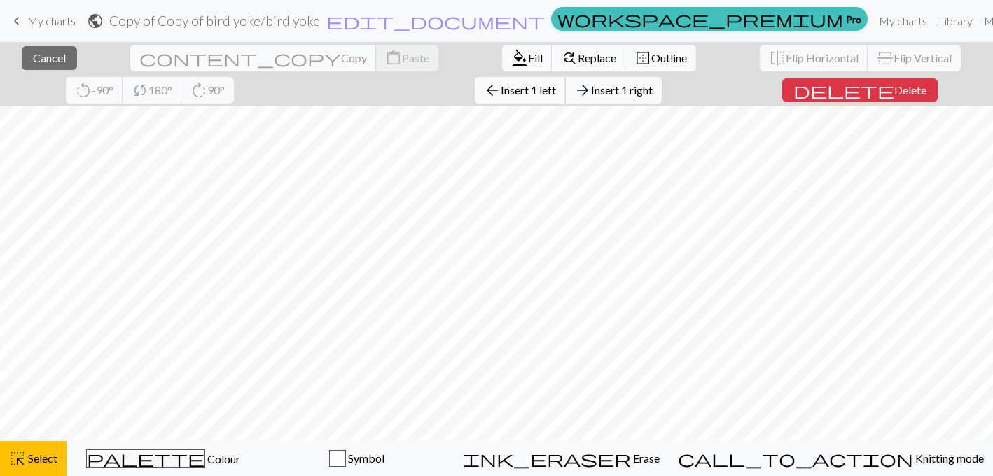
click at [501, 91] on span "Insert 1 left" at bounding box center [528, 89] width 55 height 13
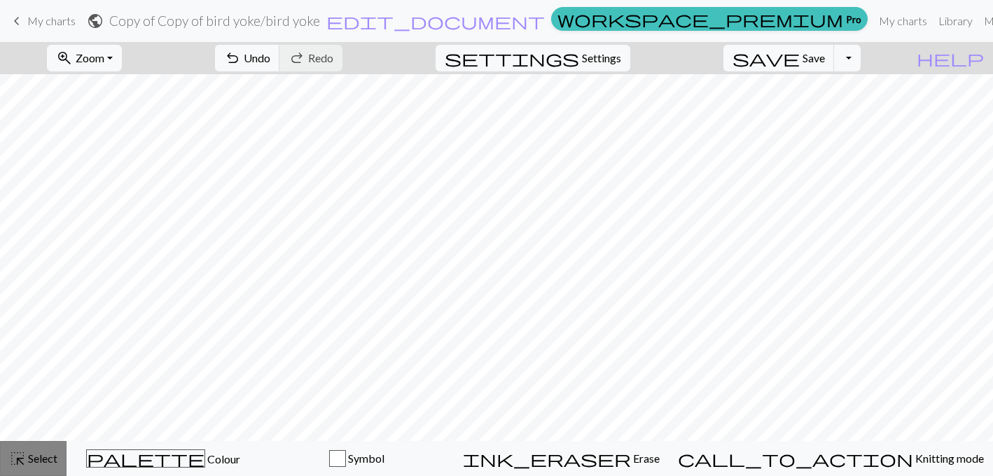
click at [25, 460] on span "highlight_alt" at bounding box center [17, 459] width 17 height 20
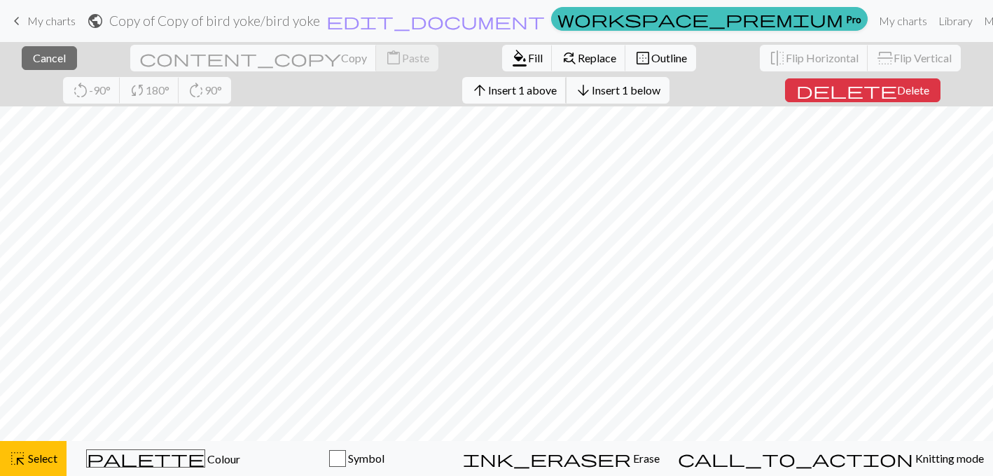
click at [488, 88] on span "Insert 1 above" at bounding box center [522, 89] width 69 height 13
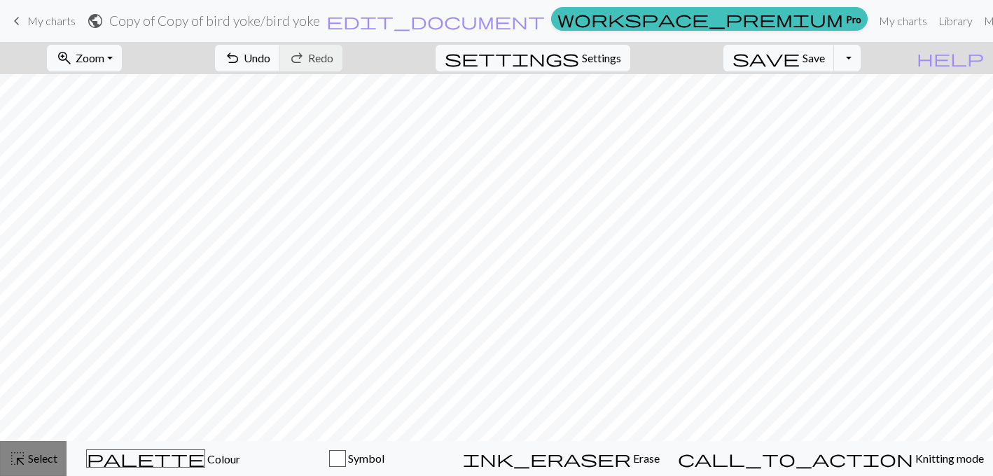
click at [39, 460] on span "Select" at bounding box center [42, 458] width 32 height 13
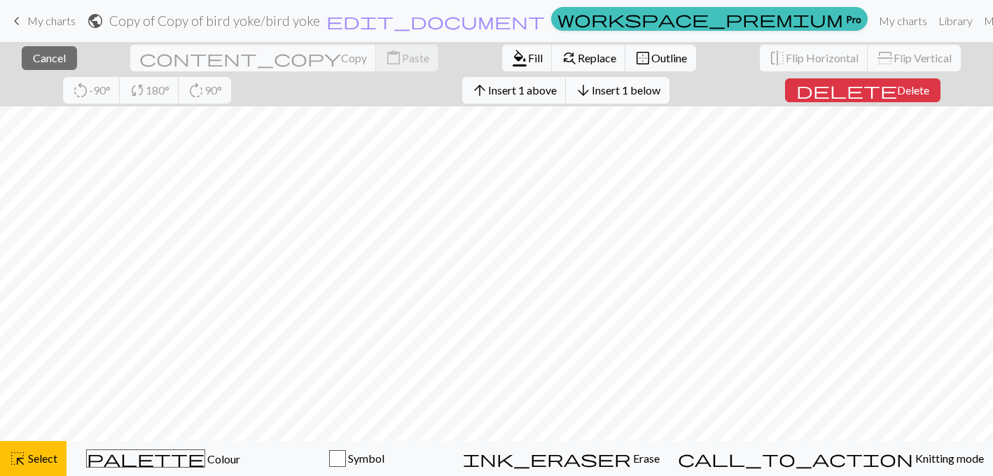
click at [566, 98] on button "arrow_downward Insert 1 below" at bounding box center [618, 90] width 104 height 27
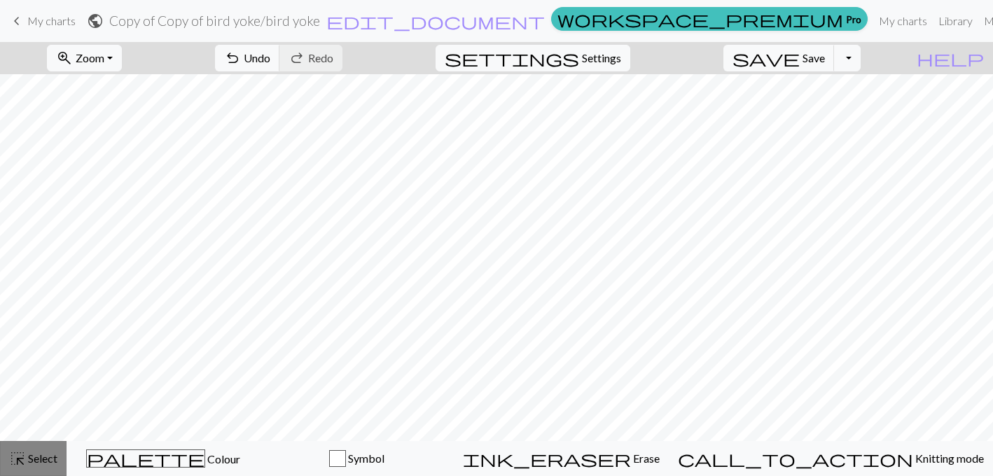
click at [41, 458] on span "Select" at bounding box center [42, 458] width 32 height 13
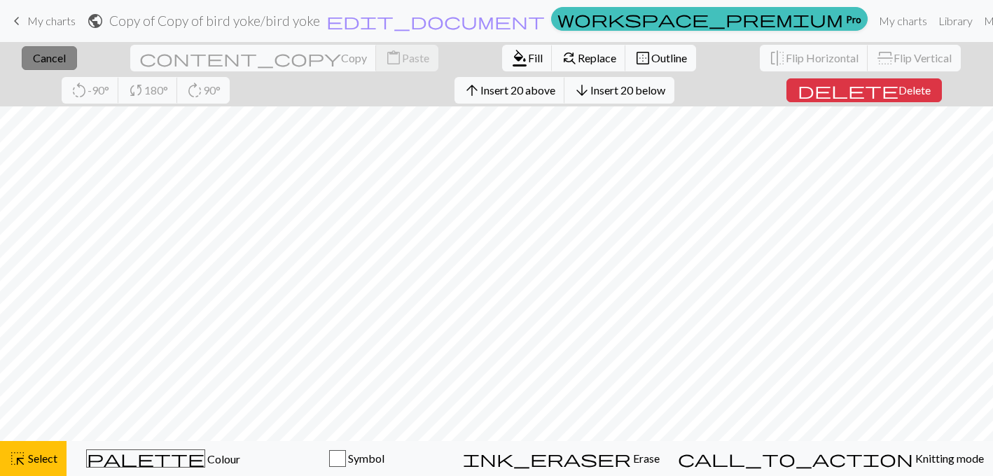
click at [33, 57] on span "Cancel" at bounding box center [49, 57] width 33 height 13
click at [566, 97] on button "arrow_downward Insert 1 below" at bounding box center [618, 90] width 104 height 27
click at [797, 93] on span "delete" at bounding box center [847, 91] width 101 height 20
click at [488, 90] on span "Insert 1 above" at bounding box center [522, 89] width 69 height 13
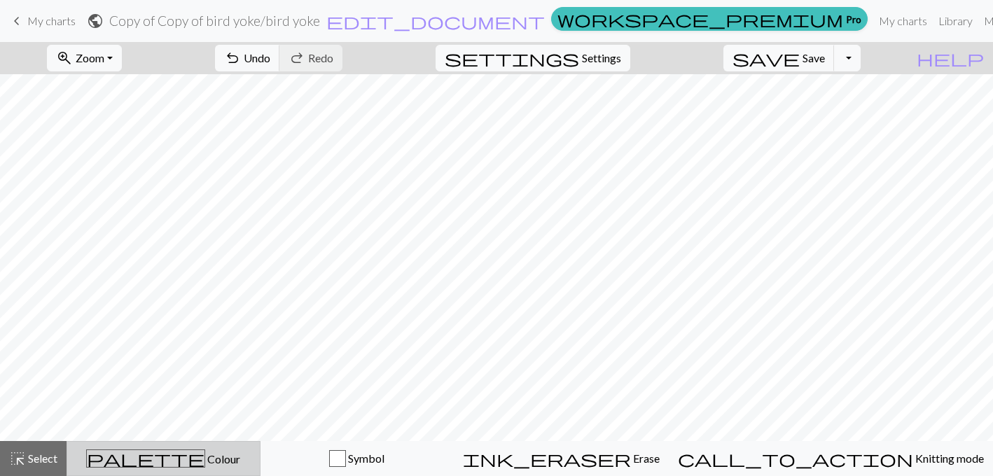
click at [205, 457] on span "Colour" at bounding box center [222, 459] width 35 height 13
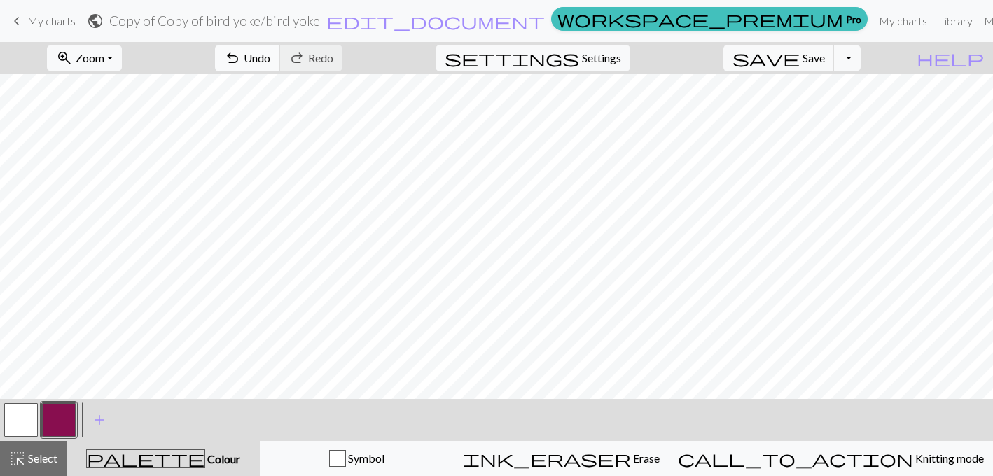
click at [270, 58] on span "Undo" at bounding box center [257, 57] width 27 height 13
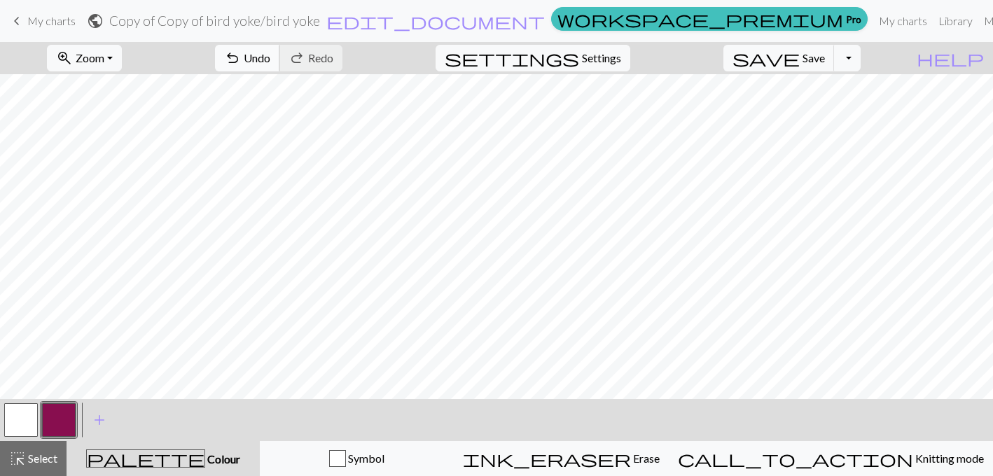
click at [270, 56] on span "Undo" at bounding box center [257, 57] width 27 height 13
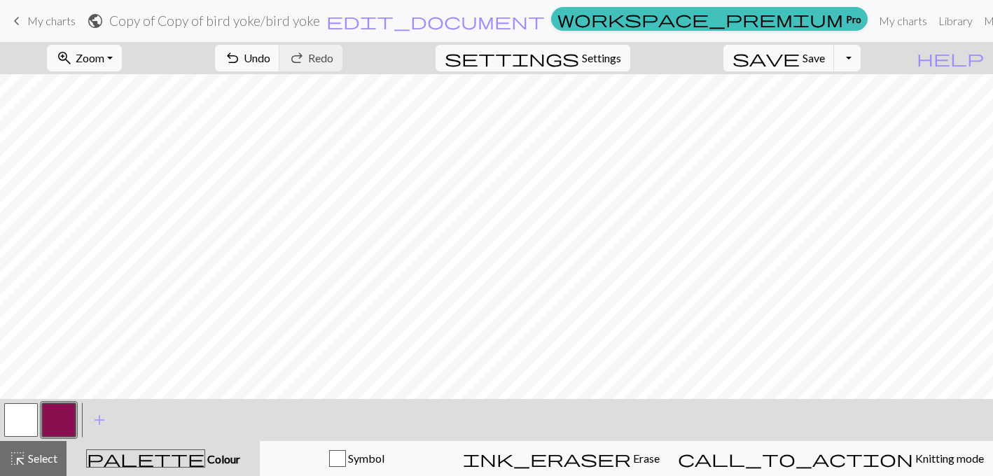
click at [11, 418] on button "button" at bounding box center [21, 421] width 34 height 34
click at [52, 416] on button "button" at bounding box center [59, 421] width 34 height 34
click at [22, 421] on button "button" at bounding box center [21, 421] width 34 height 34
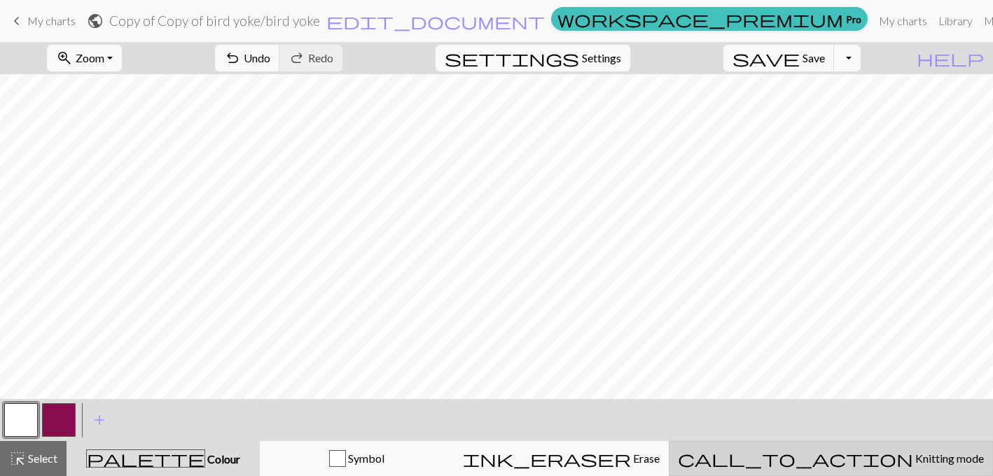
click at [914, 455] on span "Knitting mode" at bounding box center [949, 458] width 71 height 13
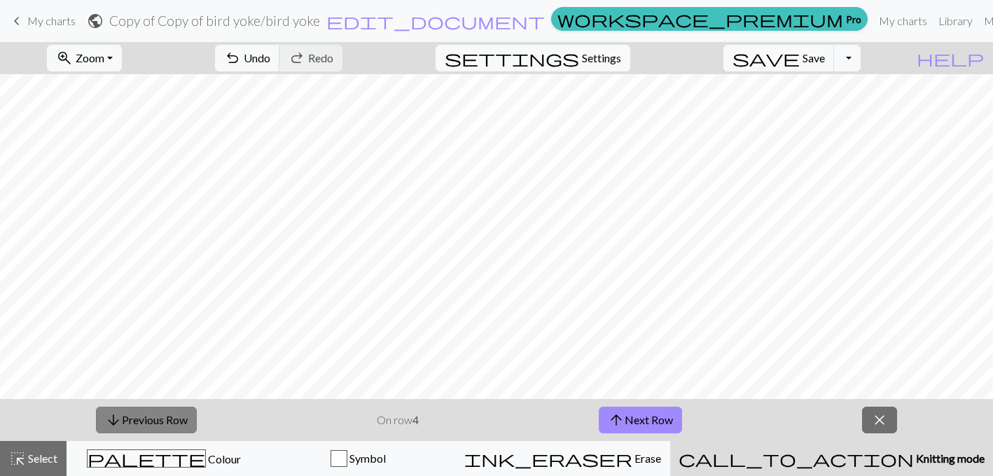
click at [158, 425] on button "arrow_downward Previous Row" at bounding box center [146, 420] width 101 height 27
click at [789, 420] on div "arrow_downward Previous Row On row 1 arrow_upward Next Row close" at bounding box center [496, 420] width 993 height 42
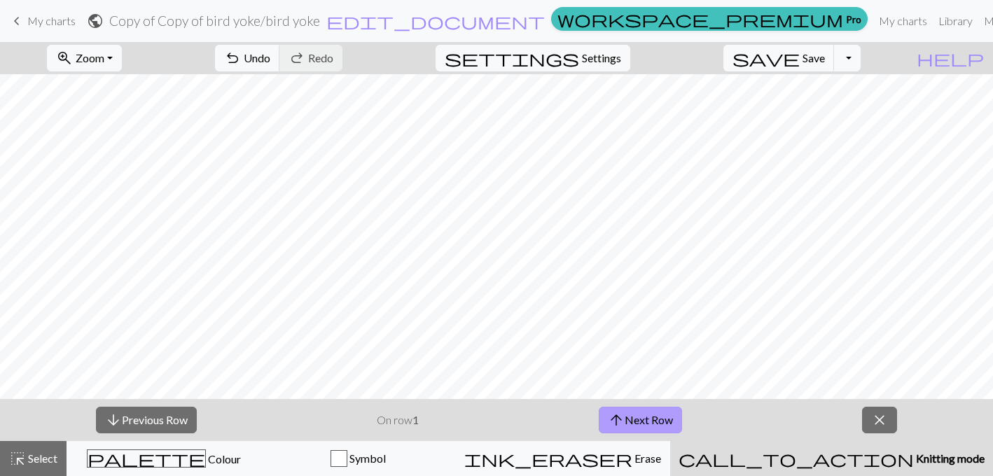
click at [611, 425] on span "arrow_upward" at bounding box center [616, 421] width 17 height 20
click at [612, 420] on span "arrow_upward" at bounding box center [616, 421] width 17 height 20
click at [612, 419] on span "arrow_upward" at bounding box center [616, 421] width 17 height 20
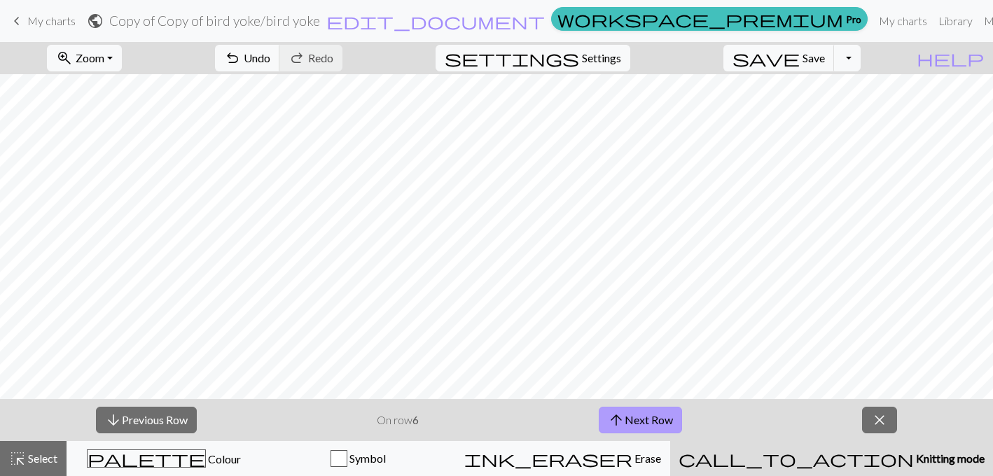
click at [612, 419] on span "arrow_upward" at bounding box center [616, 421] width 17 height 20
click at [624, 415] on span "arrow_upward" at bounding box center [616, 421] width 17 height 20
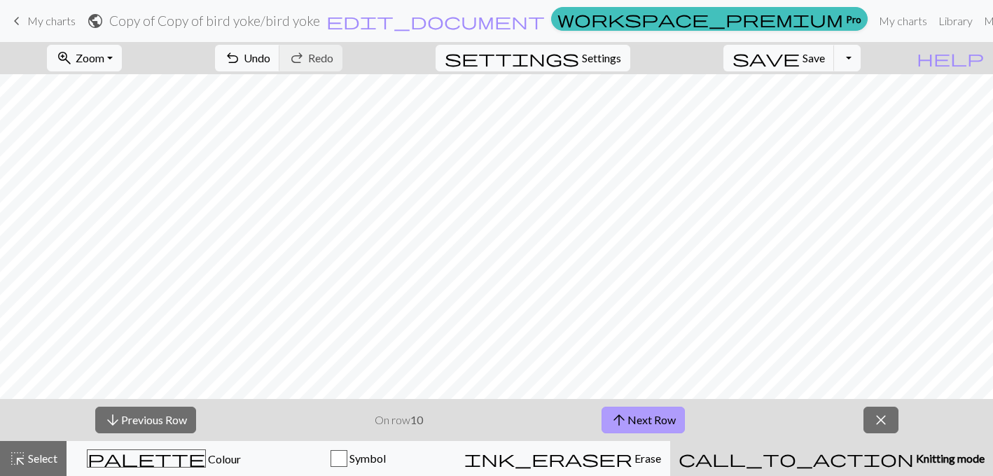
click at [624, 415] on span "arrow_upward" at bounding box center [619, 421] width 17 height 20
